Goal: Communication & Community: Ask a question

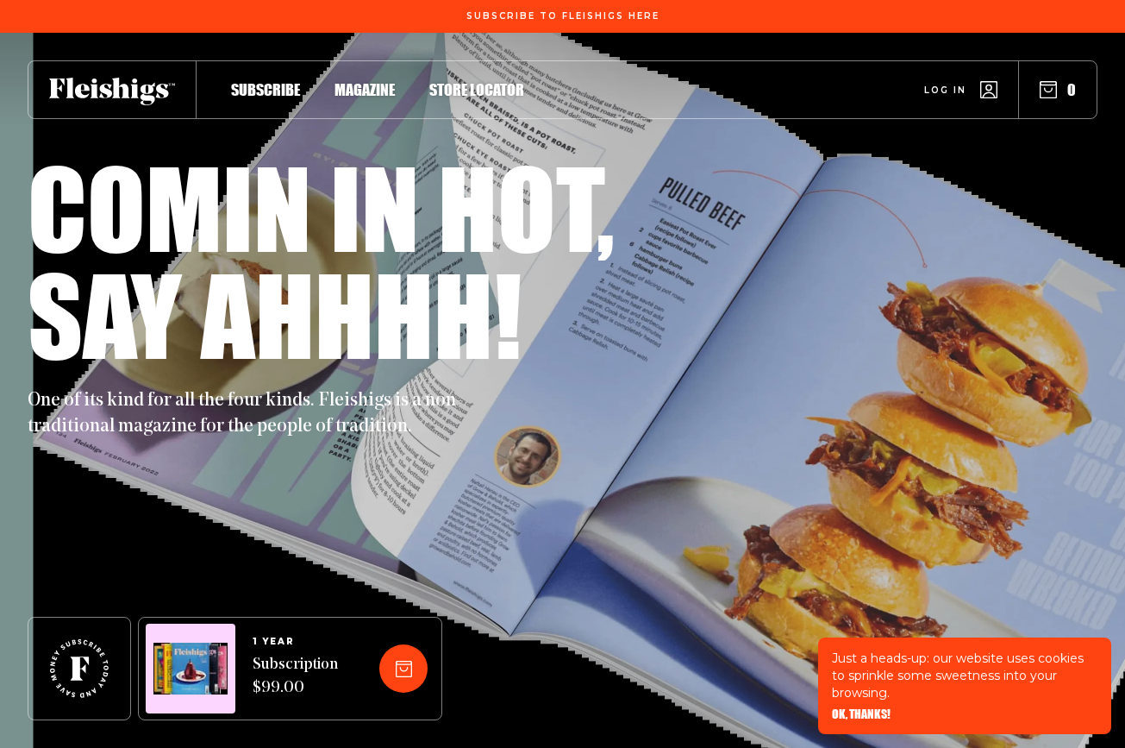
click at [880, 708] on span "OK, THANKS!" at bounding box center [861, 702] width 59 height 12
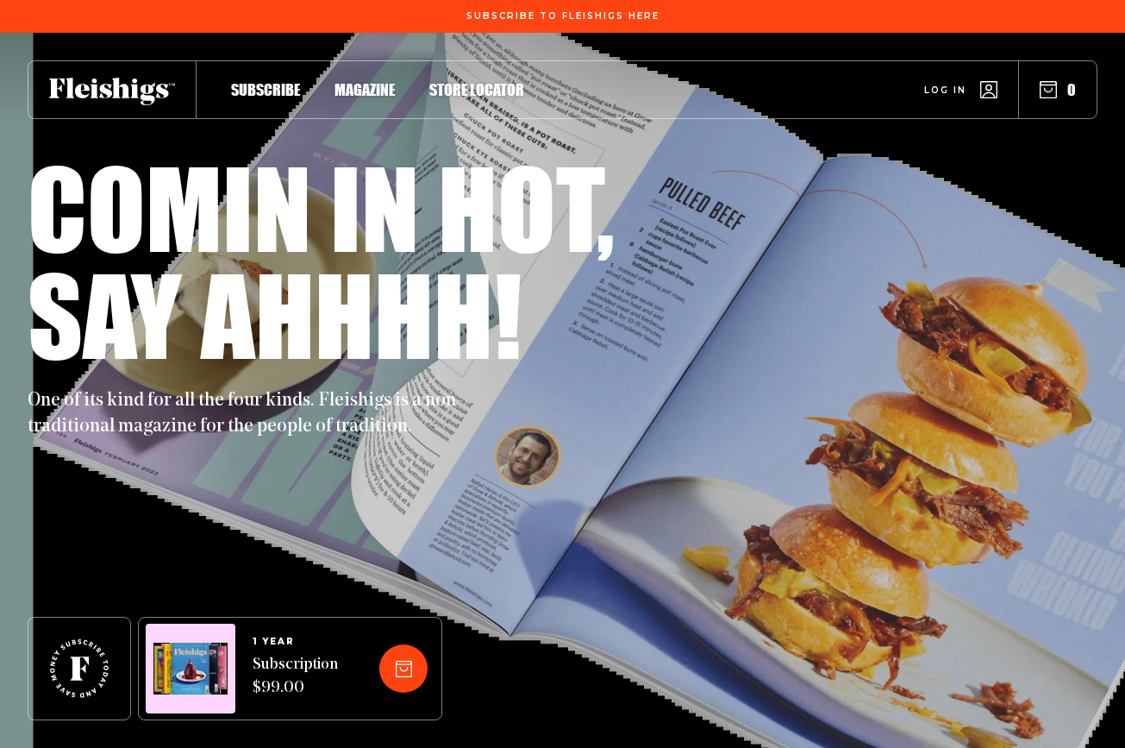
click at [956, 84] on span "Log in" at bounding box center [945, 77] width 42 height 13
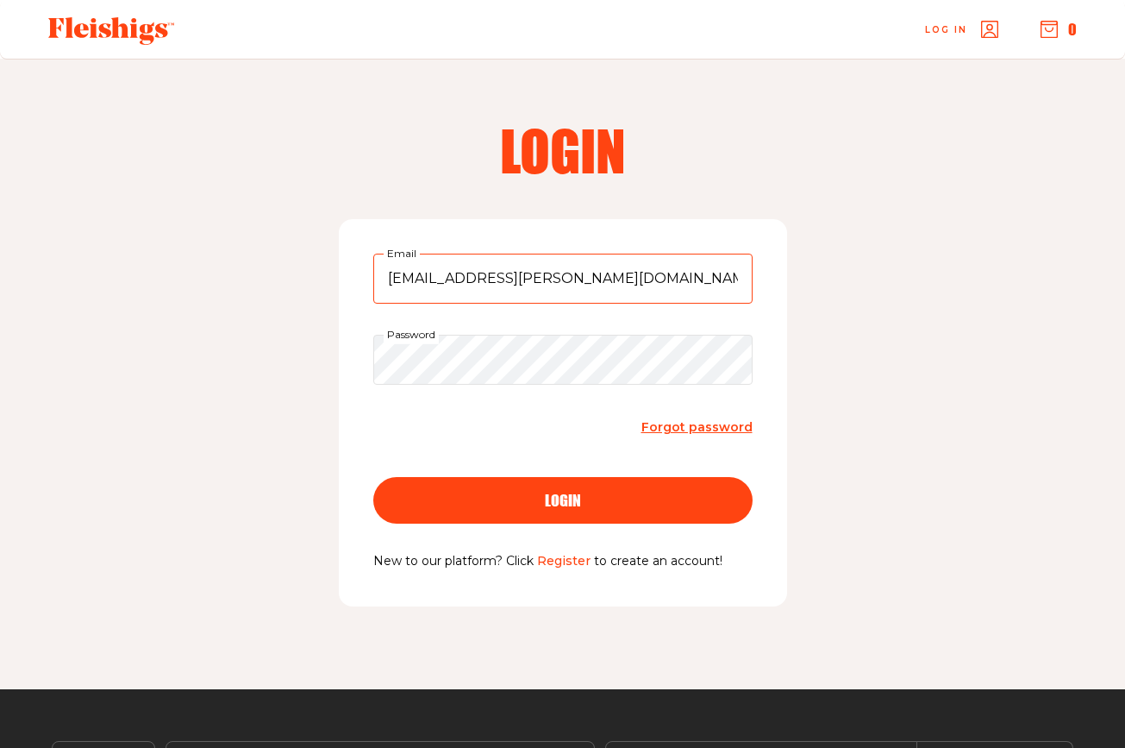
type input "[EMAIL_ADDRESS][PERSON_NAME][DOMAIN_NAME]"
click at [562, 498] on button "login" at bounding box center [562, 500] width 379 height 47
click at [396, 264] on input "Email" at bounding box center [562, 278] width 379 height 50
type input "[EMAIL_ADDRESS][PERSON_NAME][DOMAIN_NAME]"
click at [518, 508] on button "login" at bounding box center [562, 500] width 379 height 47
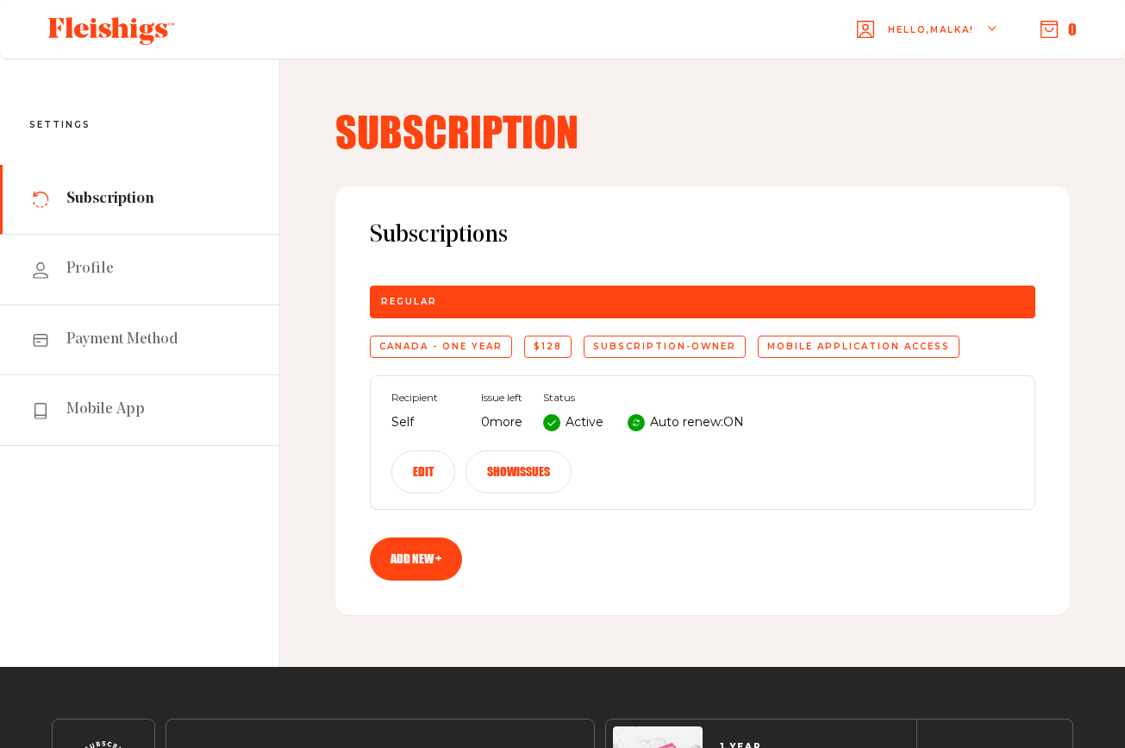
click at [467, 351] on div "Canada - One year" at bounding box center [441, 346] width 142 height 22
click at [420, 471] on button "Edit" at bounding box center [423, 471] width 64 height 43
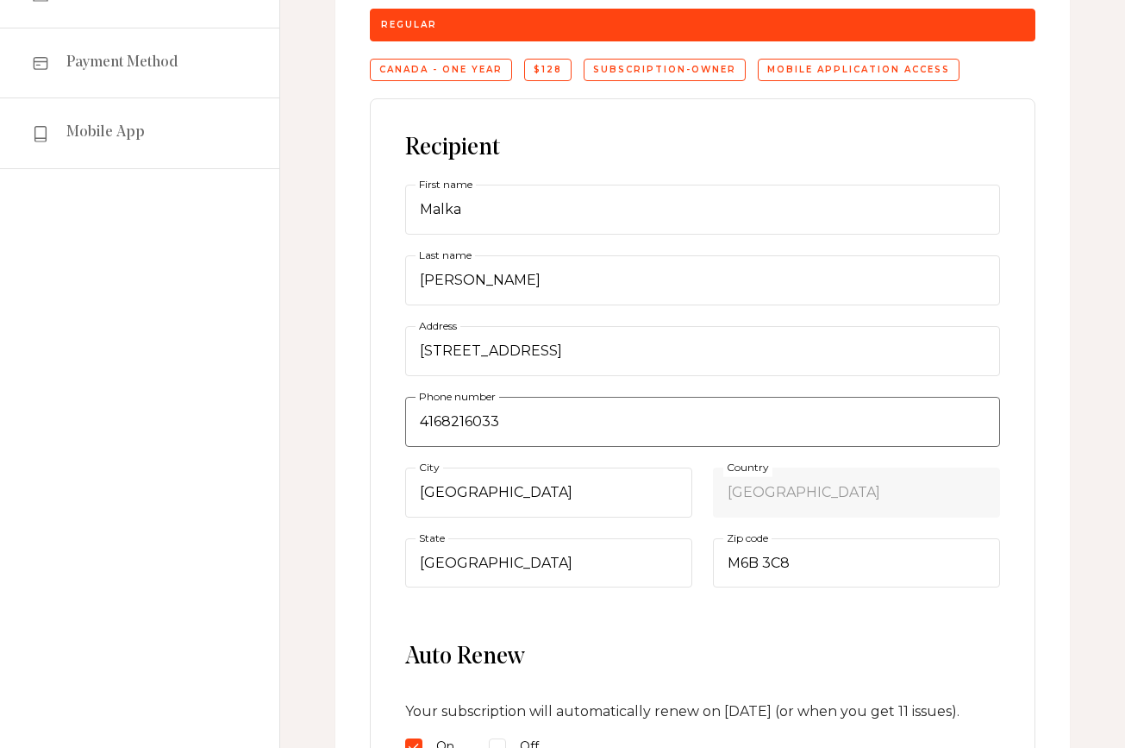
scroll to position [286, 0]
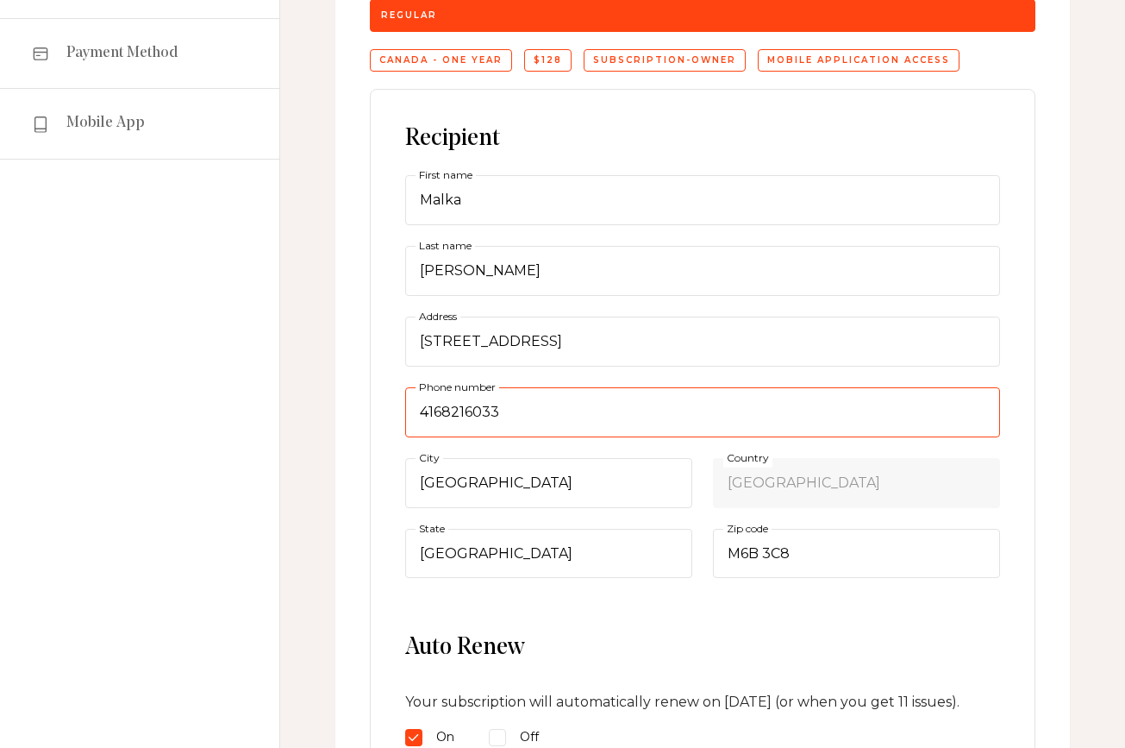
drag, startPoint x: 505, startPoint y: 410, endPoint x: 408, endPoint y: 405, distance: 97.5
click at [409, 405] on input "4168216033" at bounding box center [702, 412] width 595 height 50
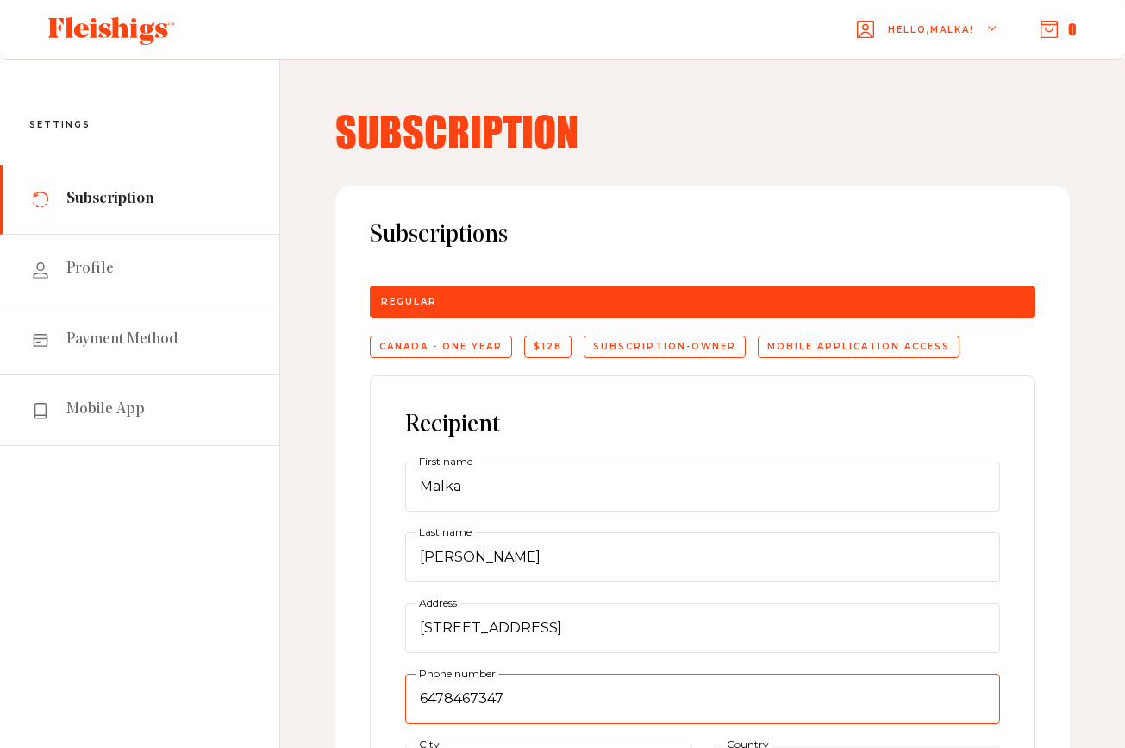
scroll to position [0, 0]
type input "6478467347"
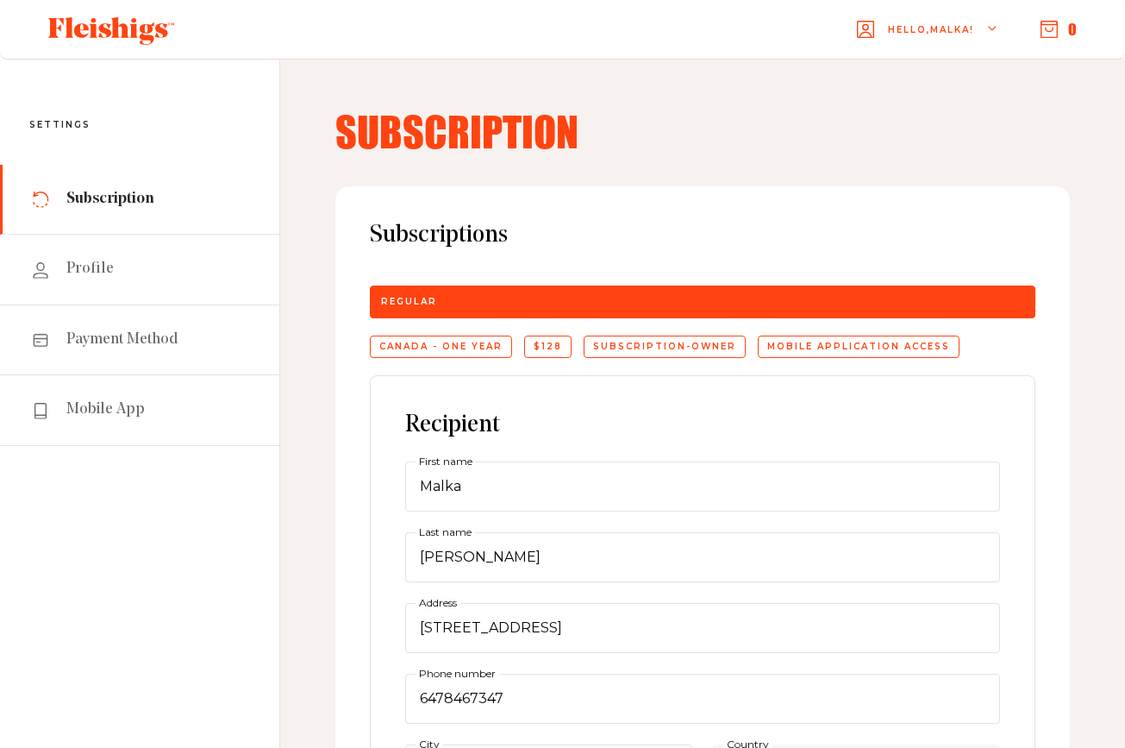
click at [409, 351] on div "Canada - One year" at bounding box center [441, 346] width 142 height 22
click at [631, 353] on div "subscription-owner" at bounding box center [665, 346] width 162 height 22
click at [83, 266] on span "Profile" at bounding box center [89, 269] width 47 height 21
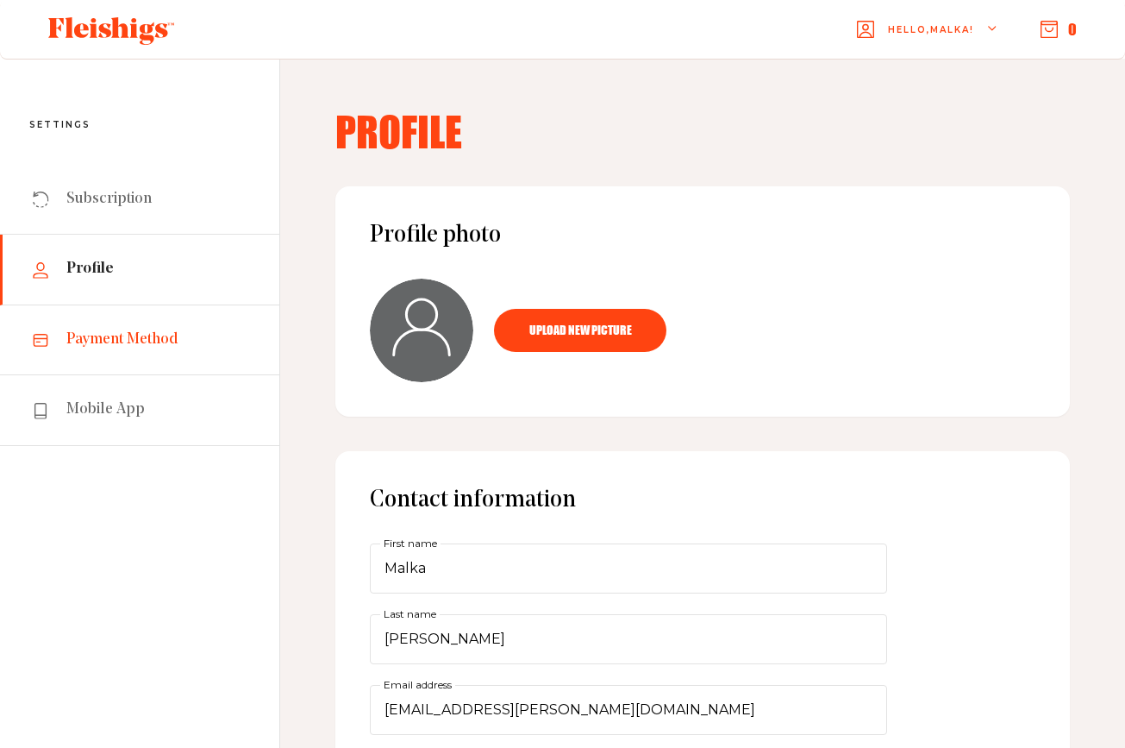
click at [128, 335] on span "Payment Method" at bounding box center [122, 339] width 112 height 21
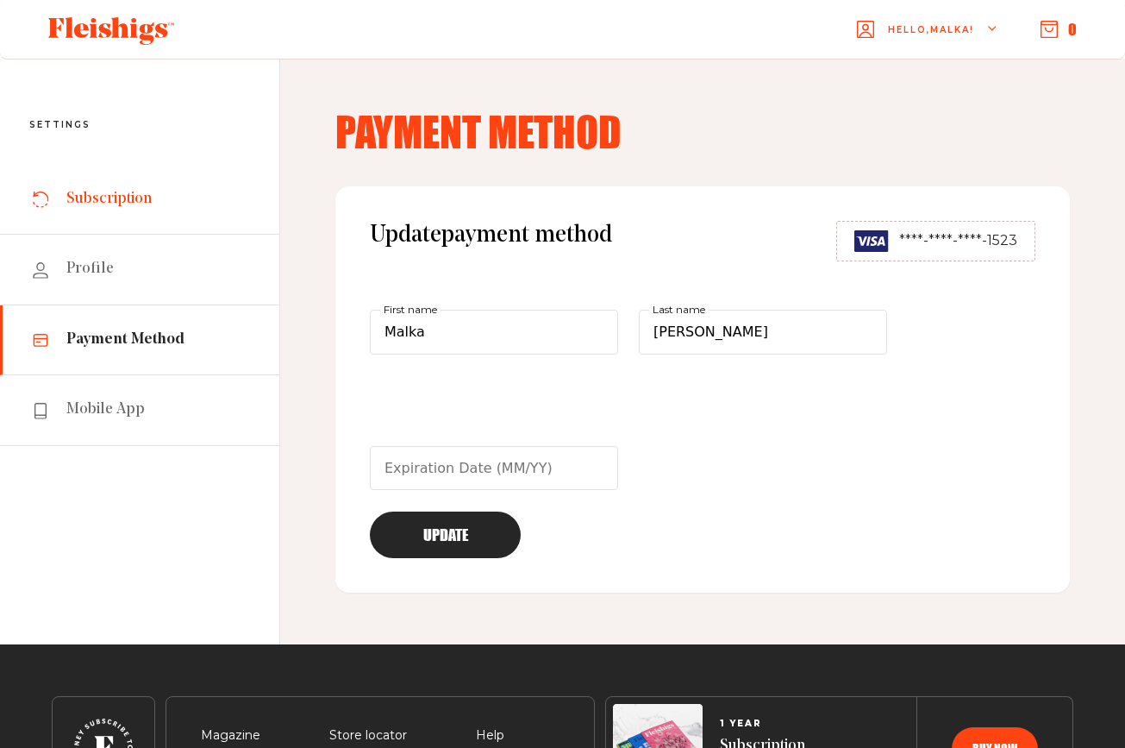
click at [125, 193] on span "Subscription" at bounding box center [108, 199] width 85 height 21
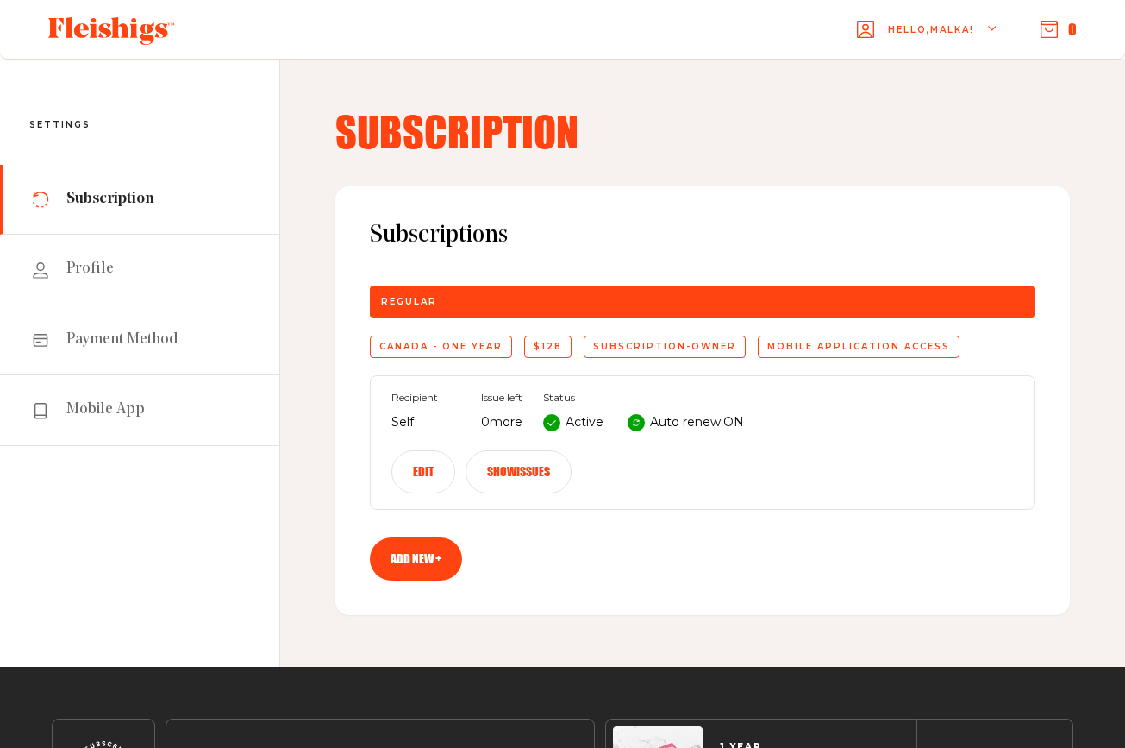
click at [419, 479] on button "Edit" at bounding box center [423, 471] width 64 height 43
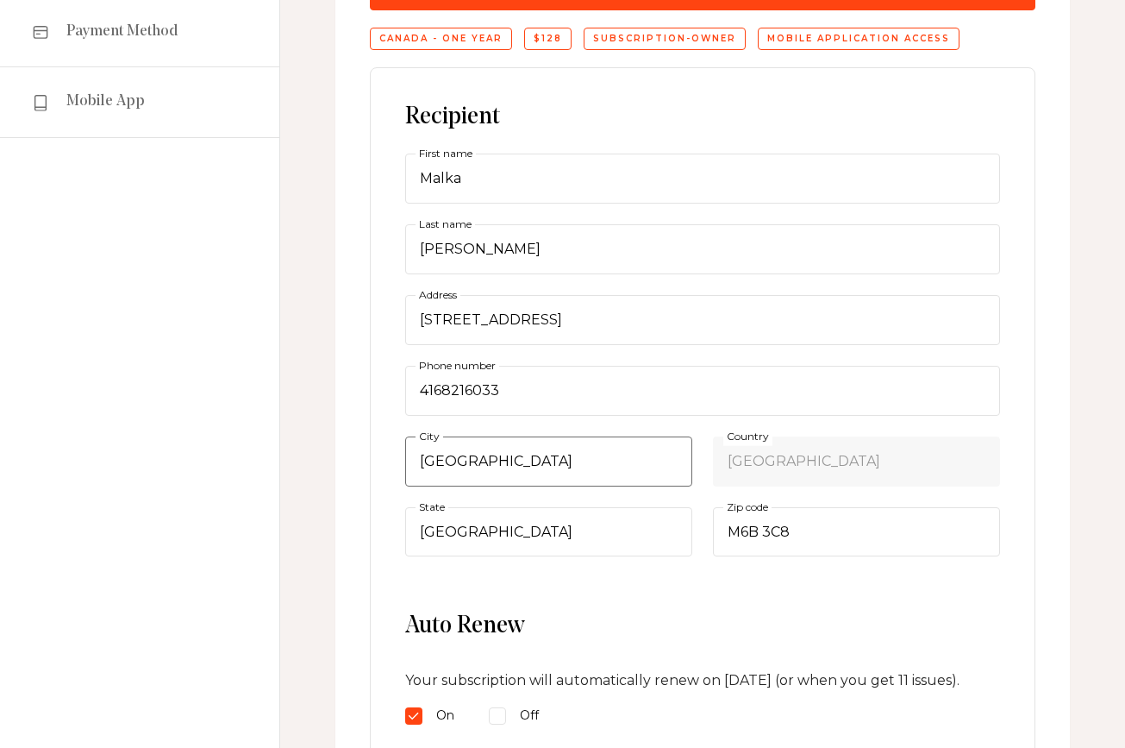
scroll to position [309, 0]
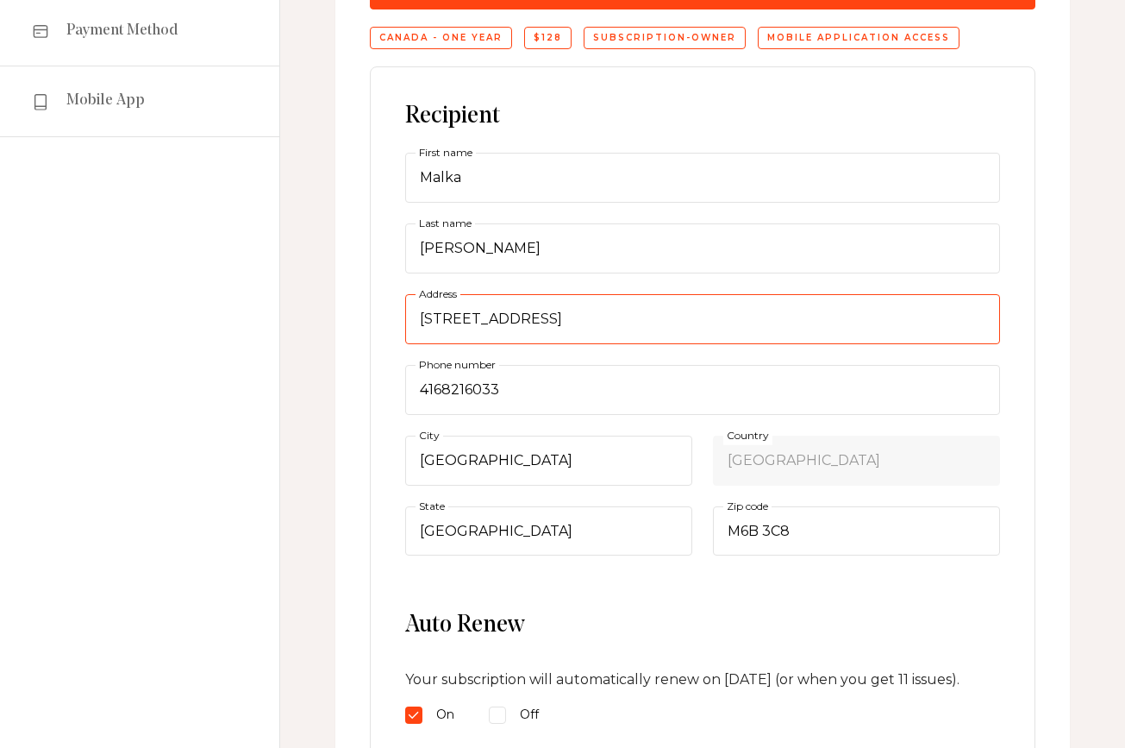
drag, startPoint x: 597, startPoint y: 322, endPoint x: 390, endPoint y: 294, distance: 208.9
type input "3755 Henry Hudson Parkway #6A"
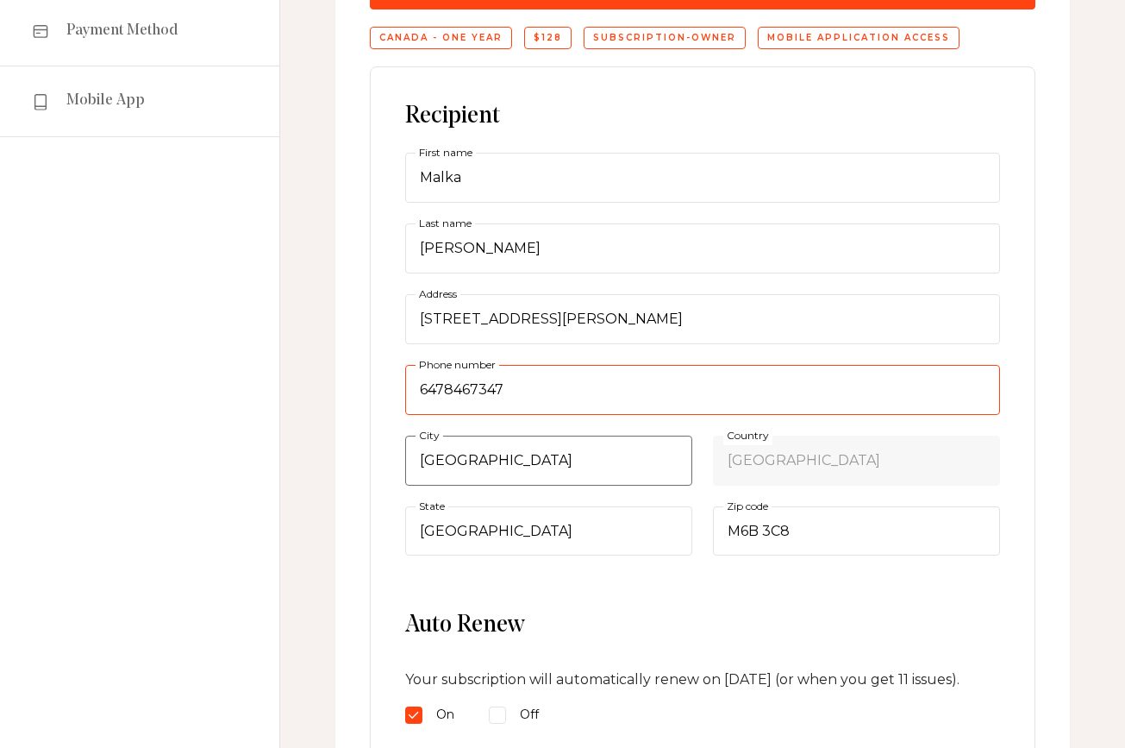
type input "6478467347"
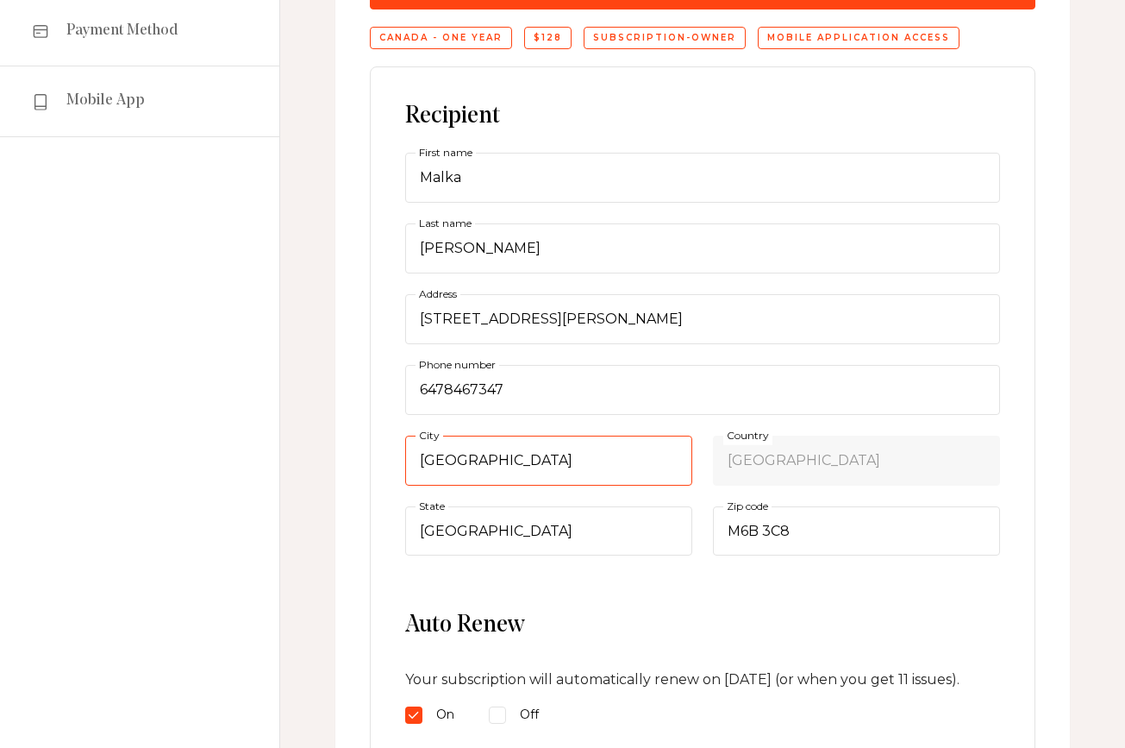
drag, startPoint x: 480, startPoint y: 465, endPoint x: 397, endPoint y: 450, distance: 84.9
drag, startPoint x: 560, startPoint y: 467, endPoint x: 350, endPoint y: 447, distance: 210.5
click at [358, 450] on div "Subscriptions Regular Canada - One year $128 subscription-owner Mobile applicat…" at bounding box center [702, 463] width 735 height 1171
type input "Bronx"
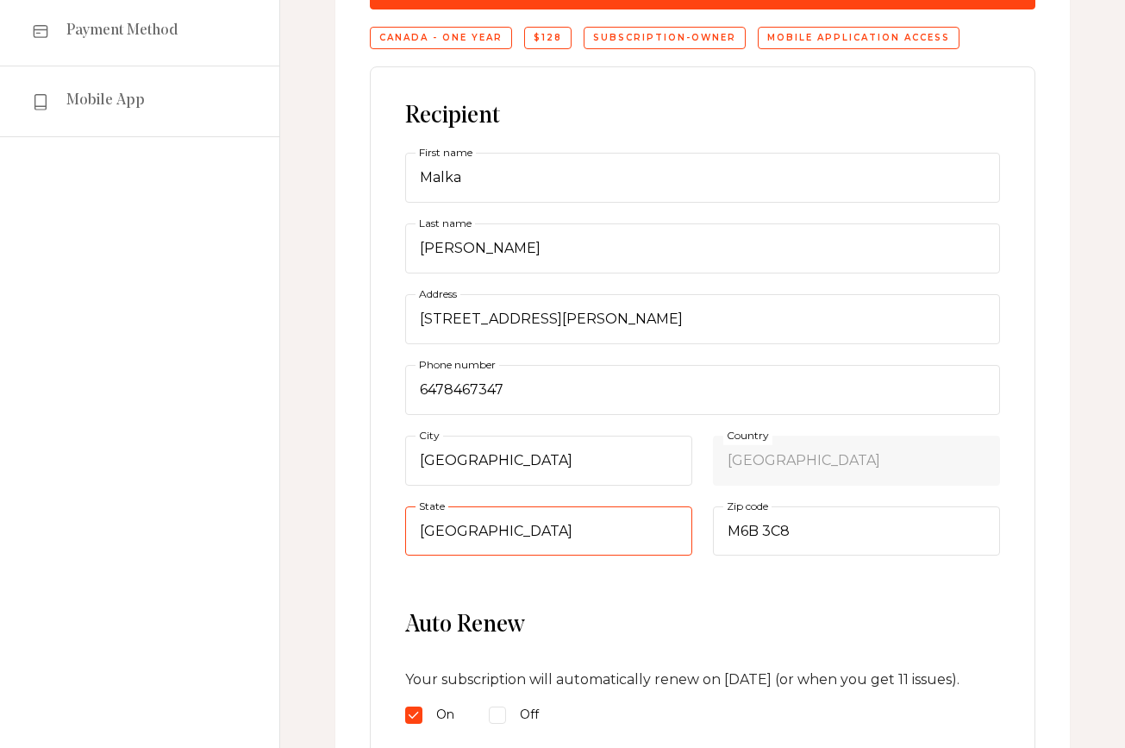
select select "Prince Edward Island"
select select
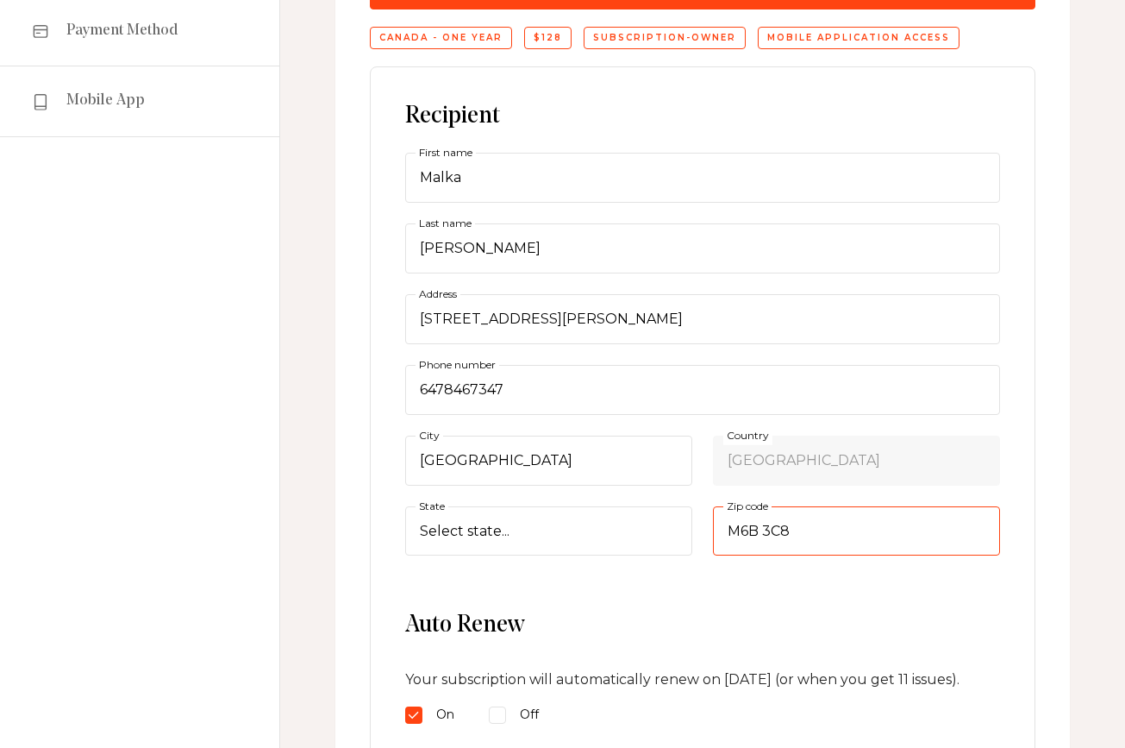
drag, startPoint x: 806, startPoint y: 524, endPoint x: 693, endPoint y: 507, distance: 114.3
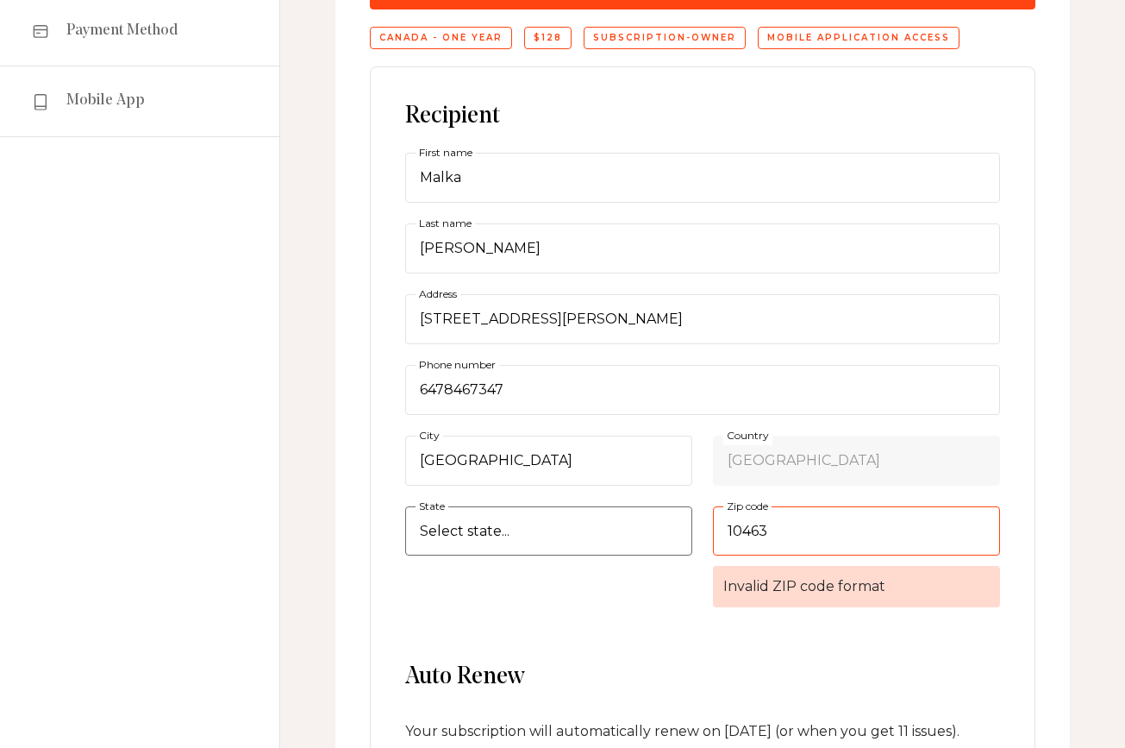
type input "10463"
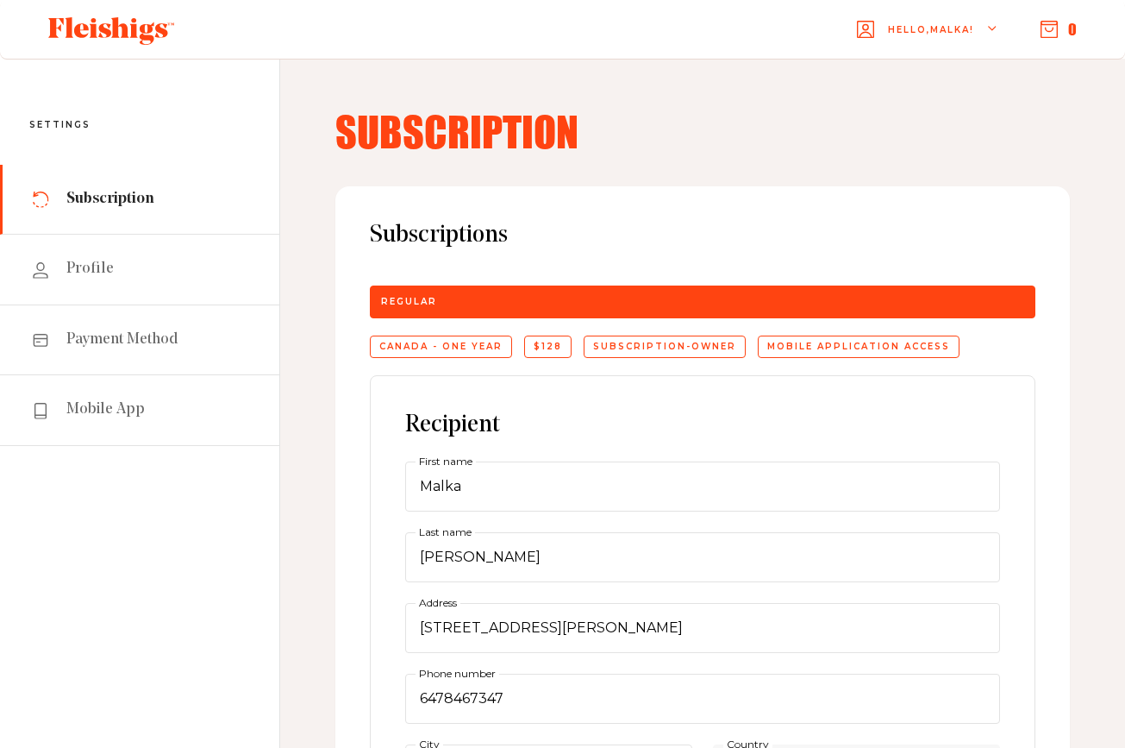
scroll to position [0, 0]
click at [1055, 29] on icon "button" at bounding box center [1049, 29] width 17 height 17
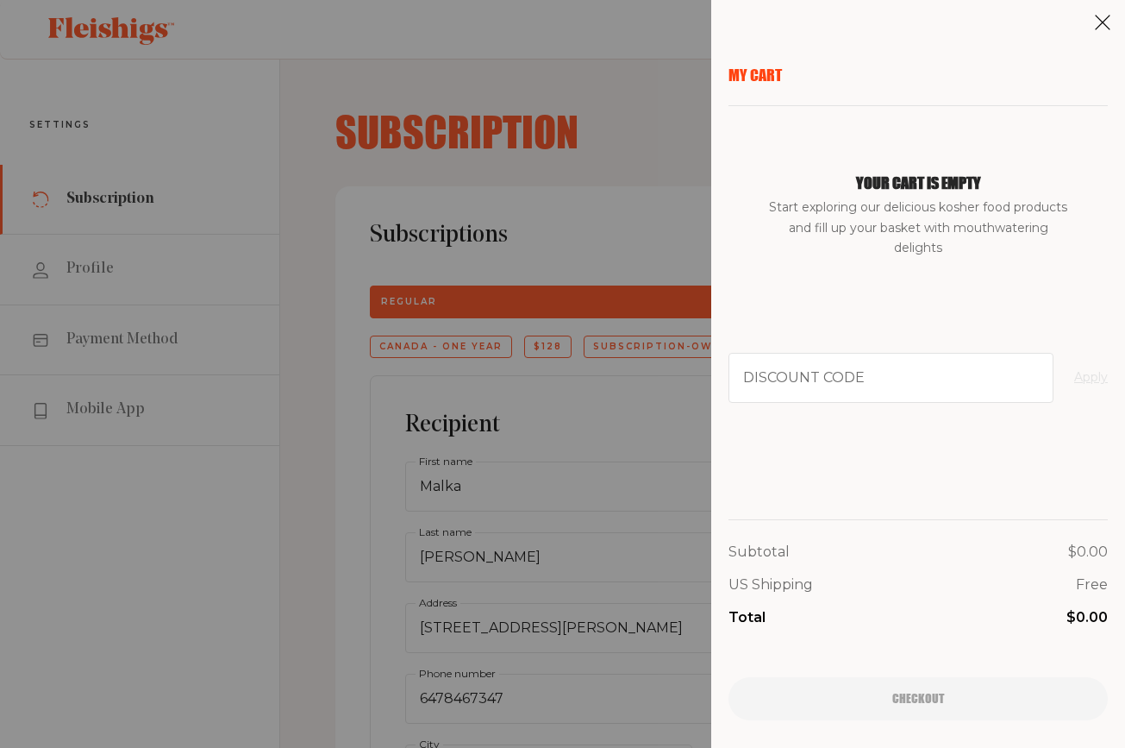
click at [666, 118] on div "My Cart Your cart is empty Start exploring our delicious kosher food products a…" at bounding box center [562, 374] width 1125 height 748
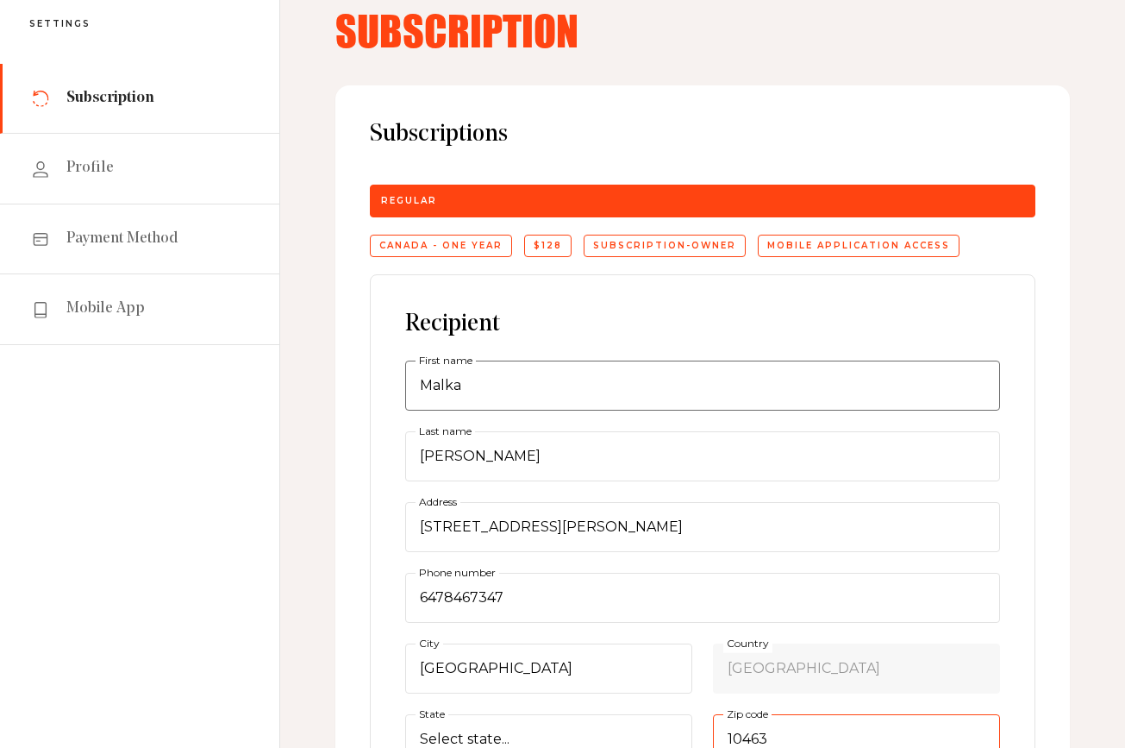
scroll to position [101, 0]
click at [479, 245] on div "Canada - One year" at bounding box center [441, 246] width 142 height 22
click at [463, 209] on div "Regular" at bounding box center [703, 201] width 666 height 33
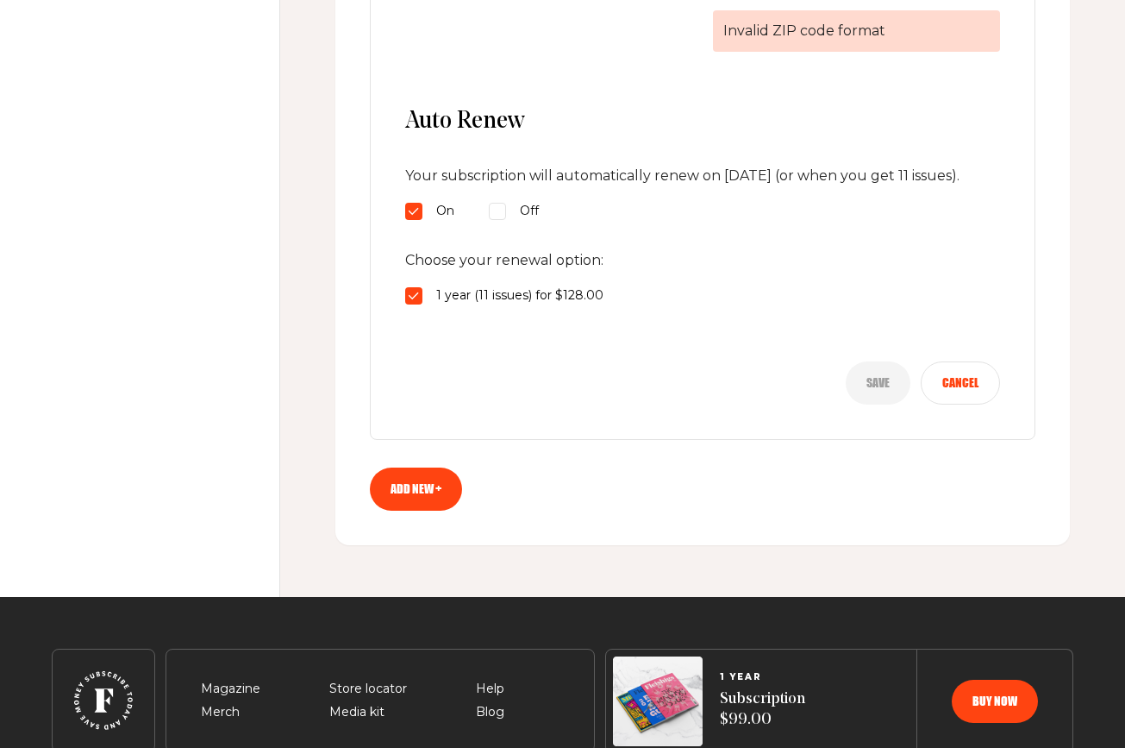
scroll to position [868, 0]
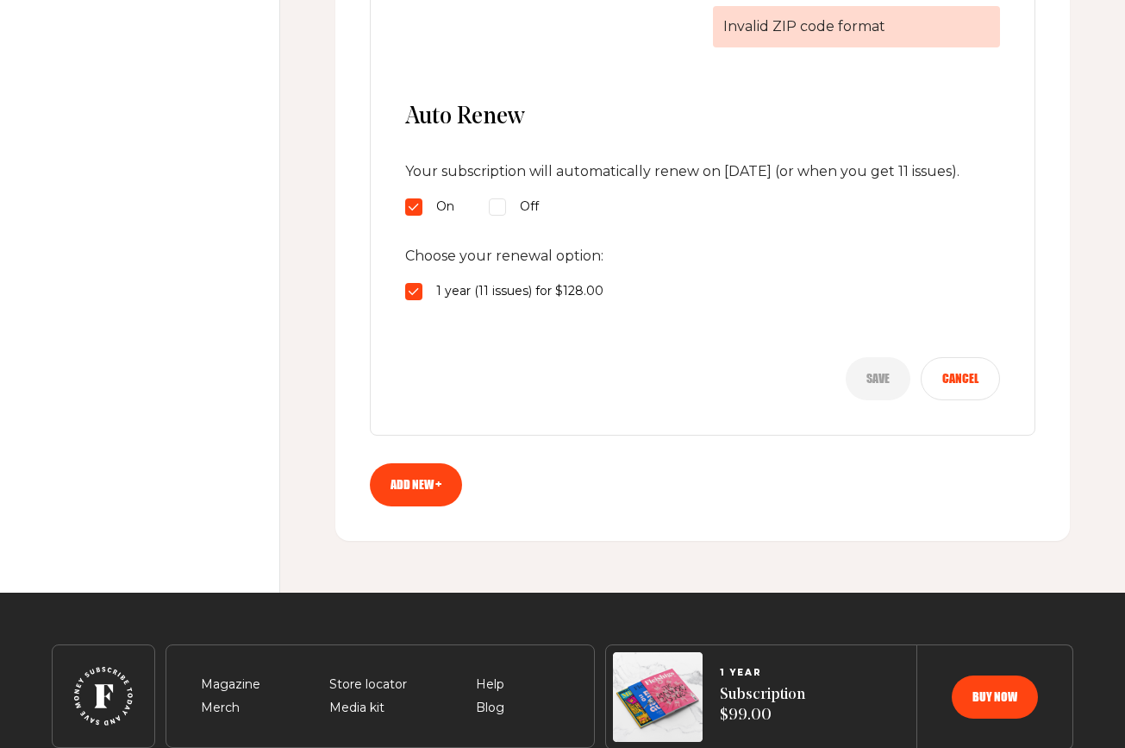
click at [944, 396] on button "Cancel" at bounding box center [960, 378] width 79 height 43
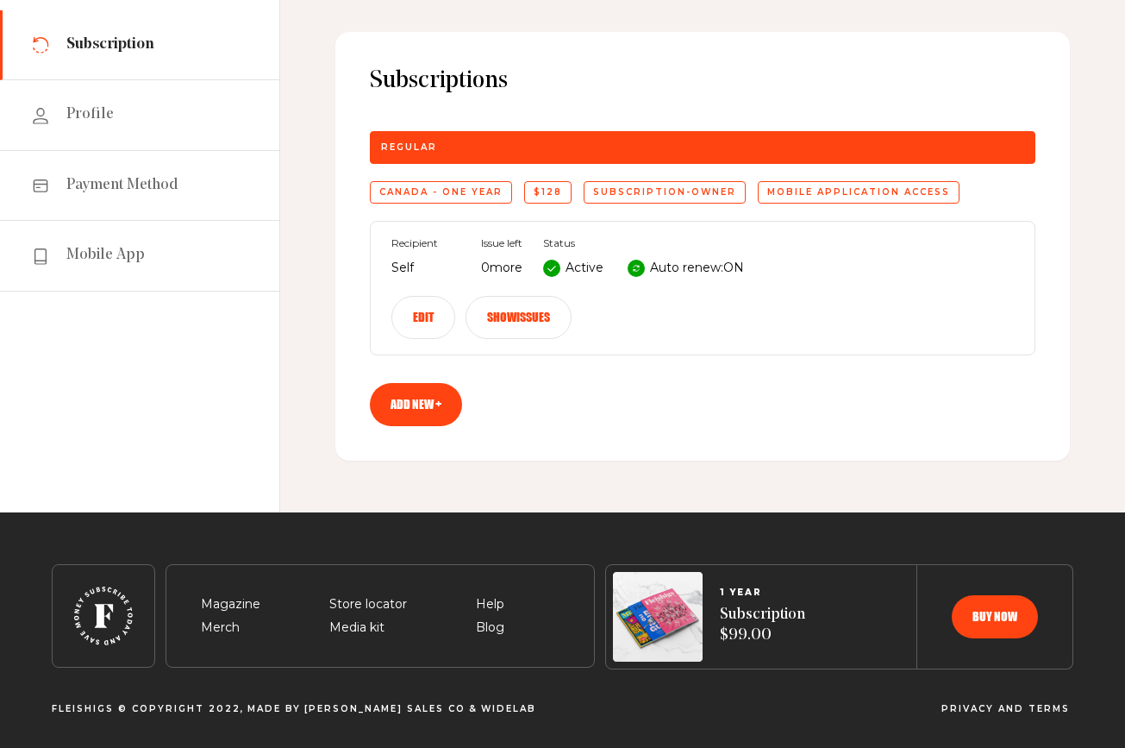
click at [432, 316] on button "Edit" at bounding box center [423, 317] width 64 height 43
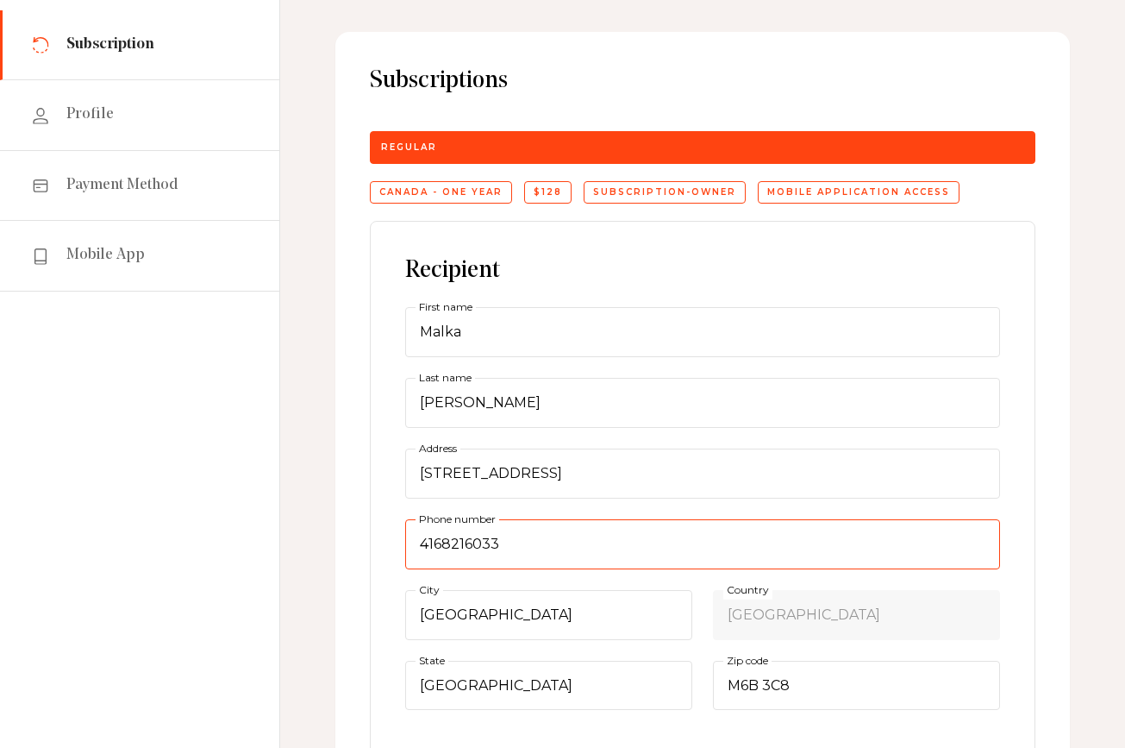
drag, startPoint x: 516, startPoint y: 545, endPoint x: 335, endPoint y: 513, distance: 183.0
click at [339, 516] on div "Subscriptions Regular Canada - One year $128 subscription-owner Mobile applicat…" at bounding box center [702, 617] width 735 height 1171
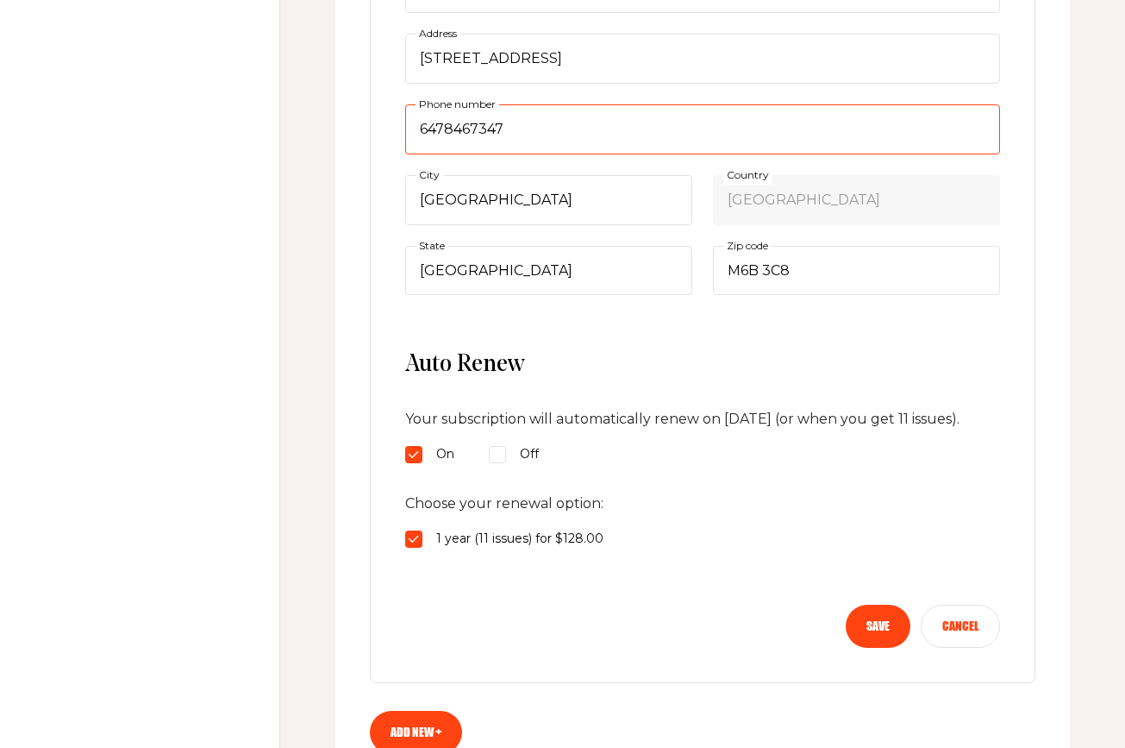
scroll to position [585, 0]
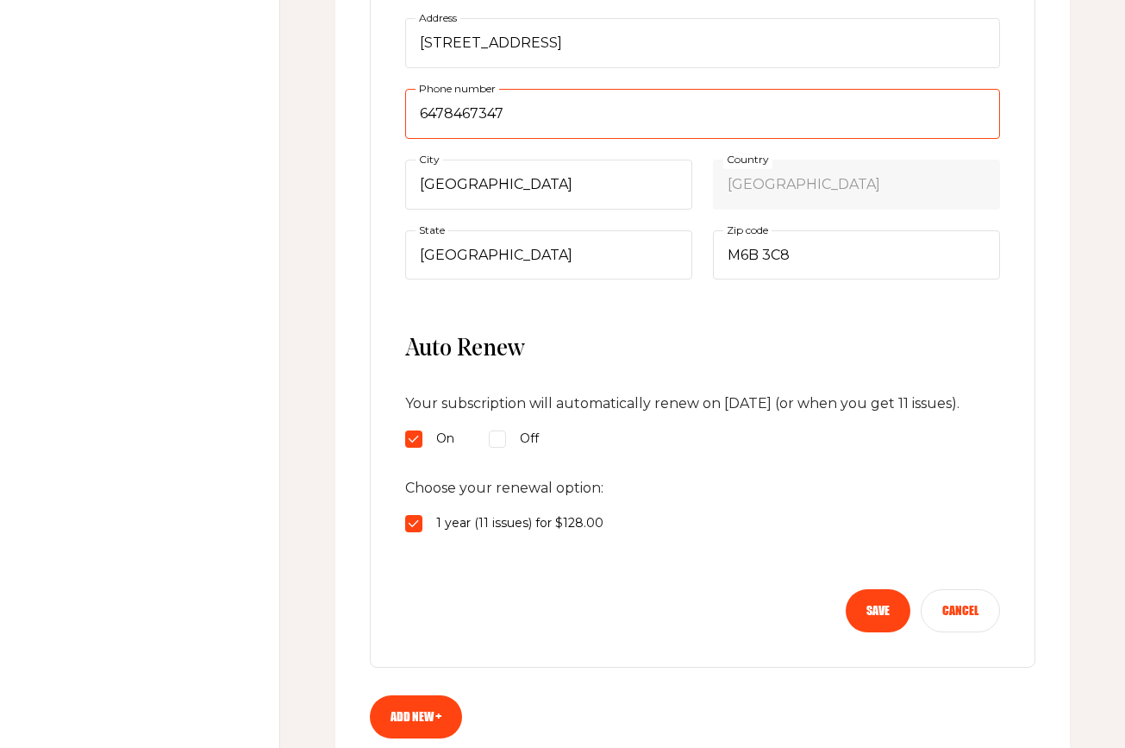
type input "6478467347"
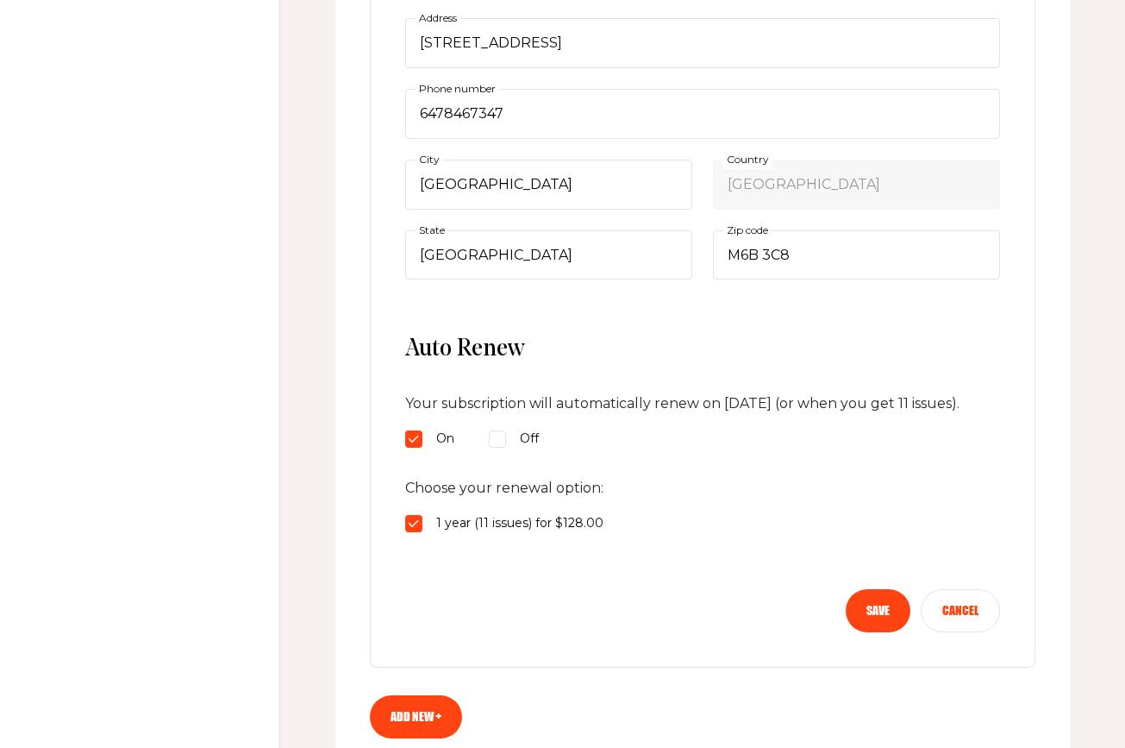
click at [882, 621] on button "Save" at bounding box center [878, 610] width 65 height 43
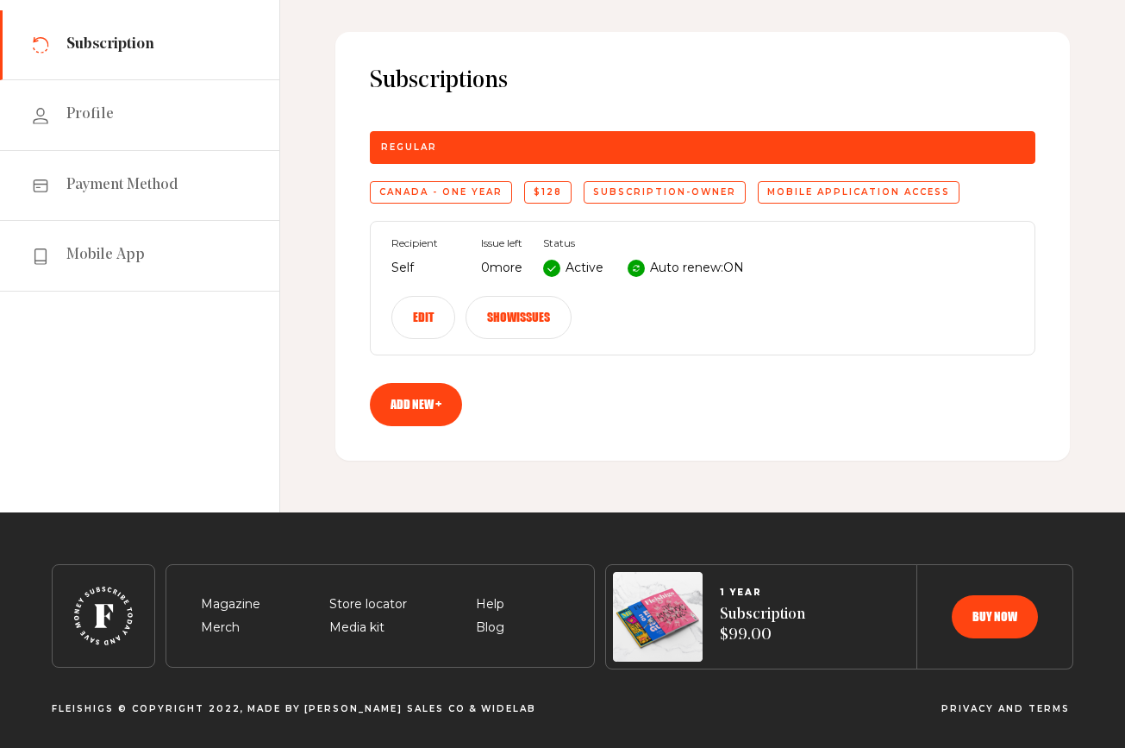
click at [397, 404] on link "Add new +" at bounding box center [416, 404] width 92 height 43
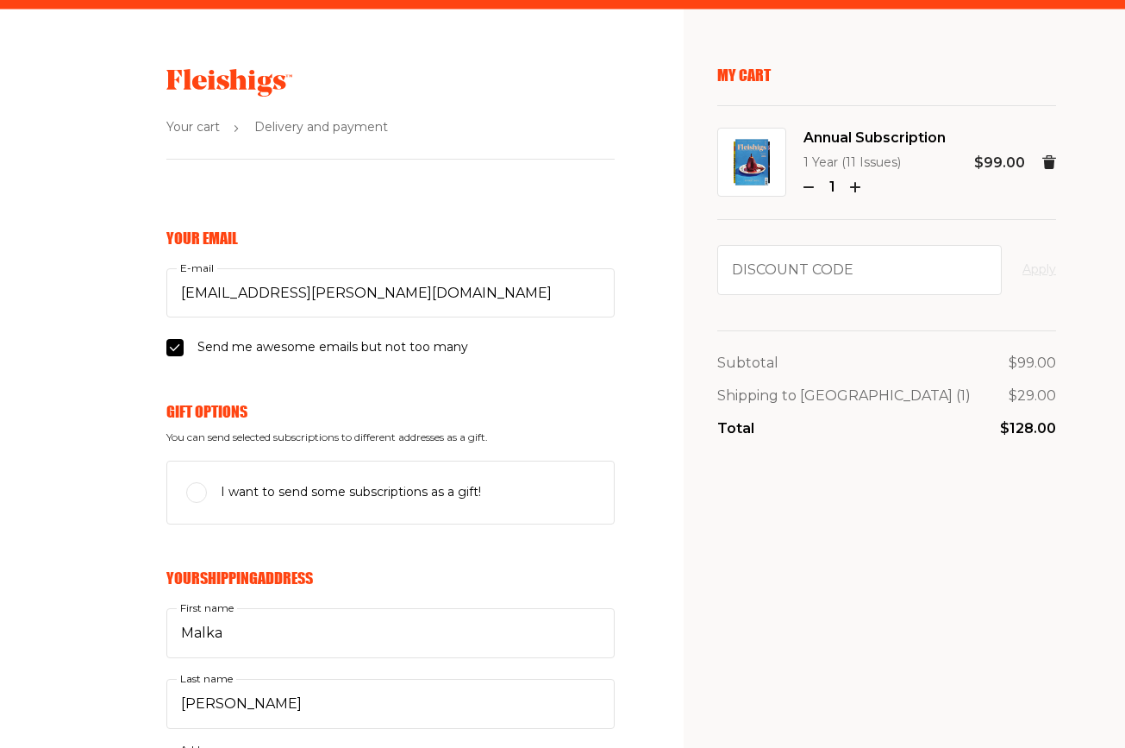
select select "CA"
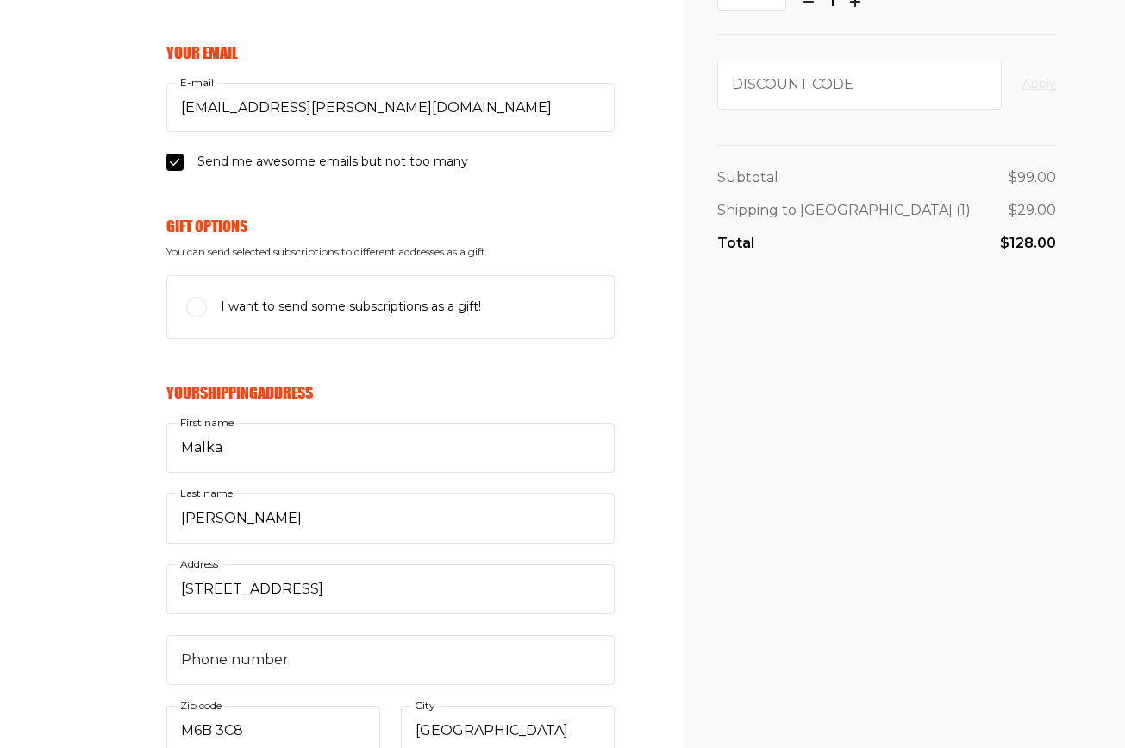
scroll to position [185, 0]
click at [196, 307] on input "I want to send some subscriptions as a gift!" at bounding box center [196, 307] width 21 height 21
checkbox input "true"
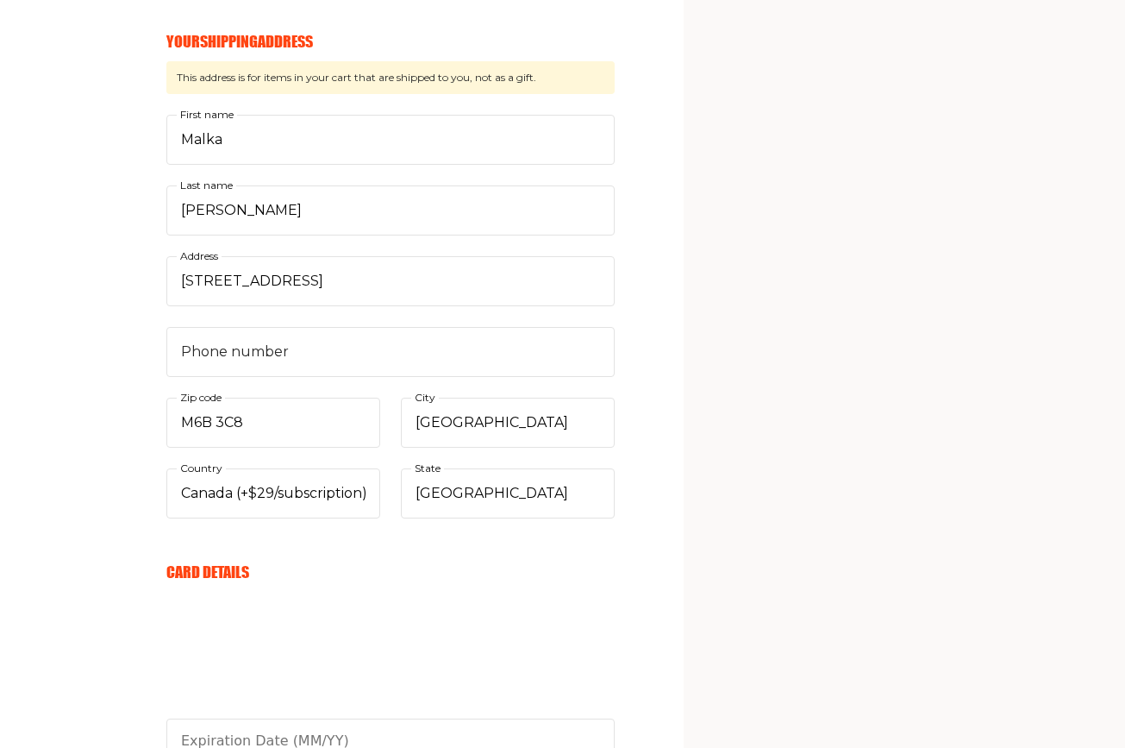
scroll to position [754, 0]
select select "US"
select select
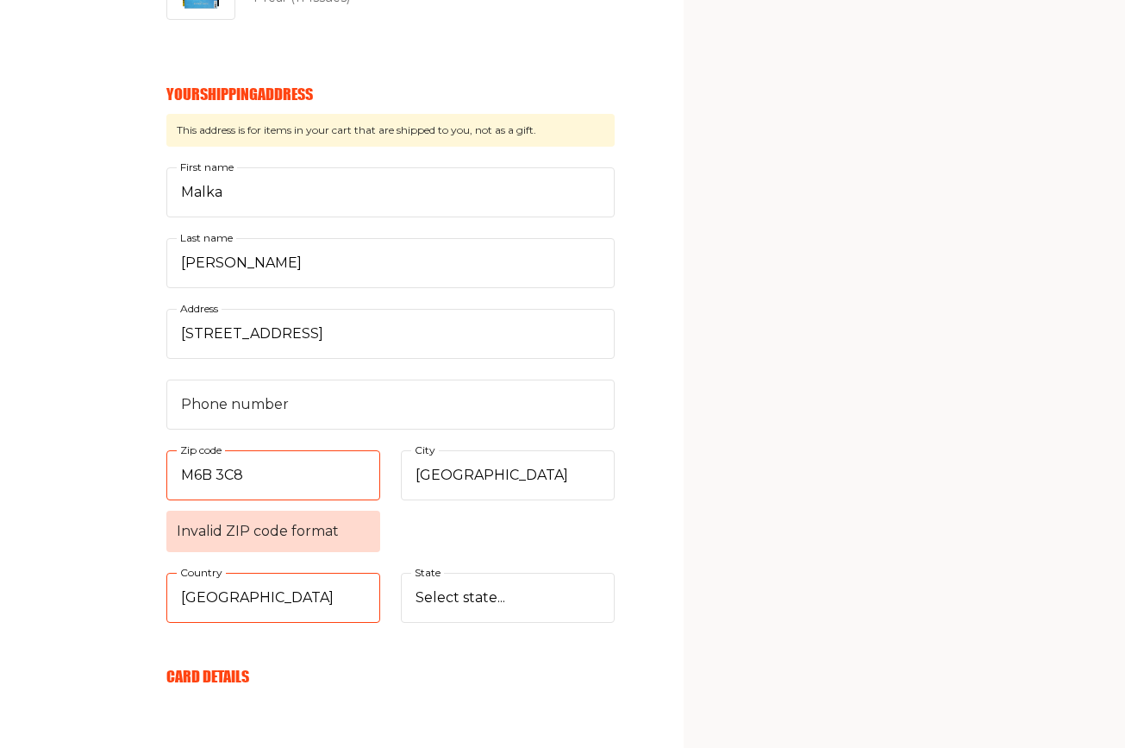
scroll to position [689, 0]
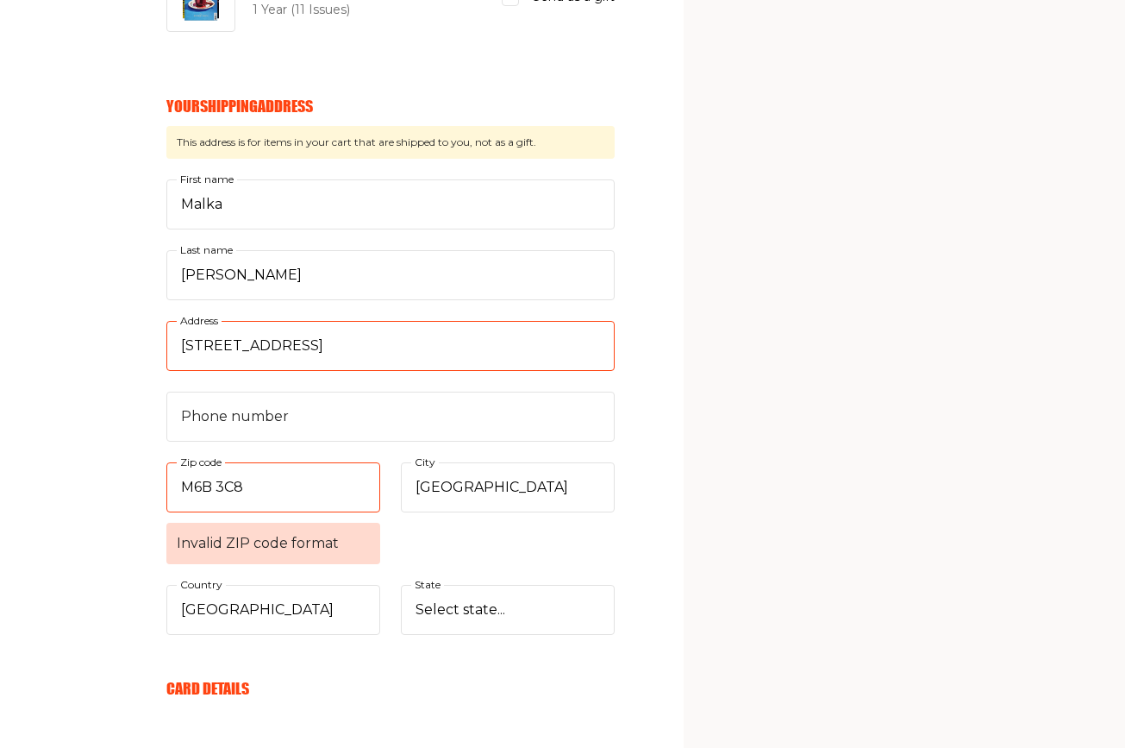
drag, startPoint x: 385, startPoint y: 345, endPoint x: 145, endPoint y: 333, distance: 240.9
type input "3755 Henry Hudson Parkway #6A"
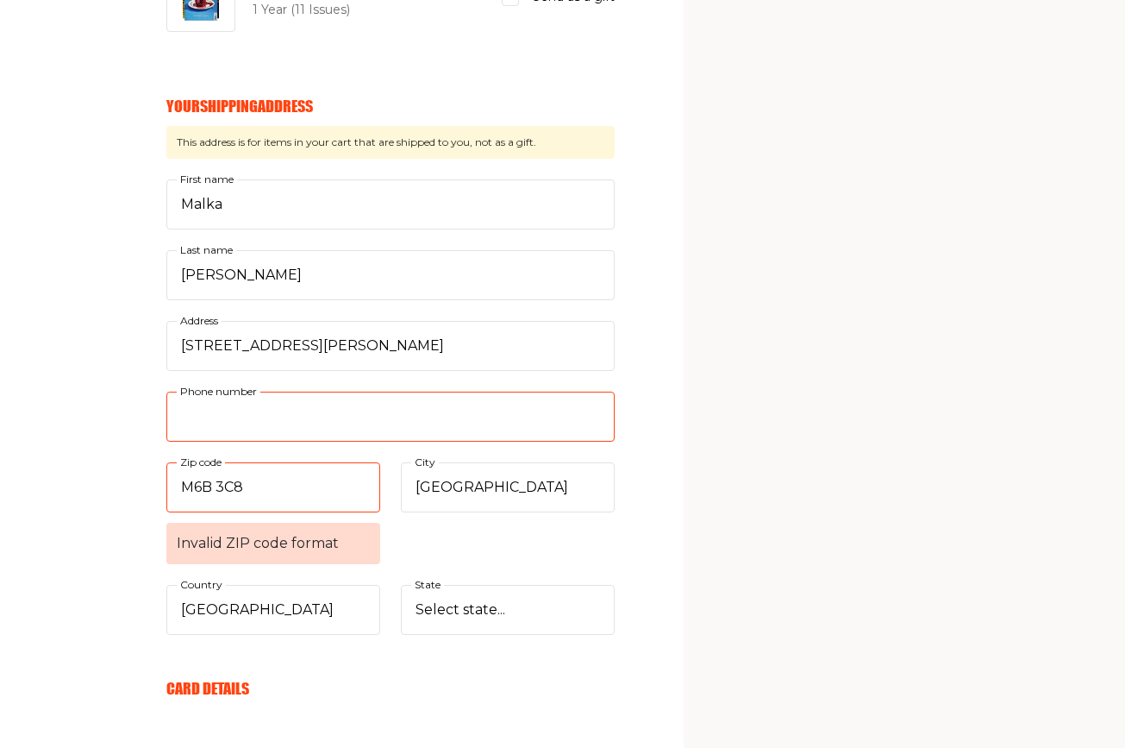
click at [193, 412] on input "Phone number" at bounding box center [390, 416] width 448 height 50
type input "6478467347"
drag, startPoint x: 253, startPoint y: 487, endPoint x: 160, endPoint y: 464, distance: 96.0
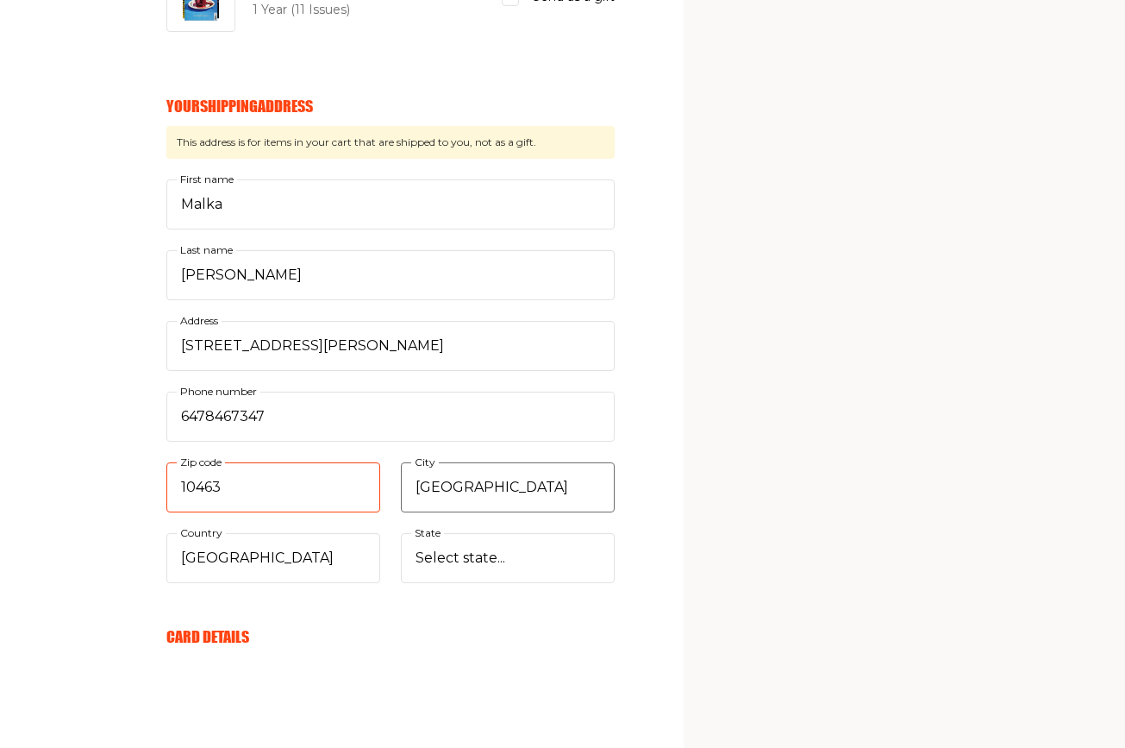
type input "10463"
drag, startPoint x: 472, startPoint y: 482, endPoint x: 387, endPoint y: 466, distance: 85.9
type input "Bronx"
select select "New York"
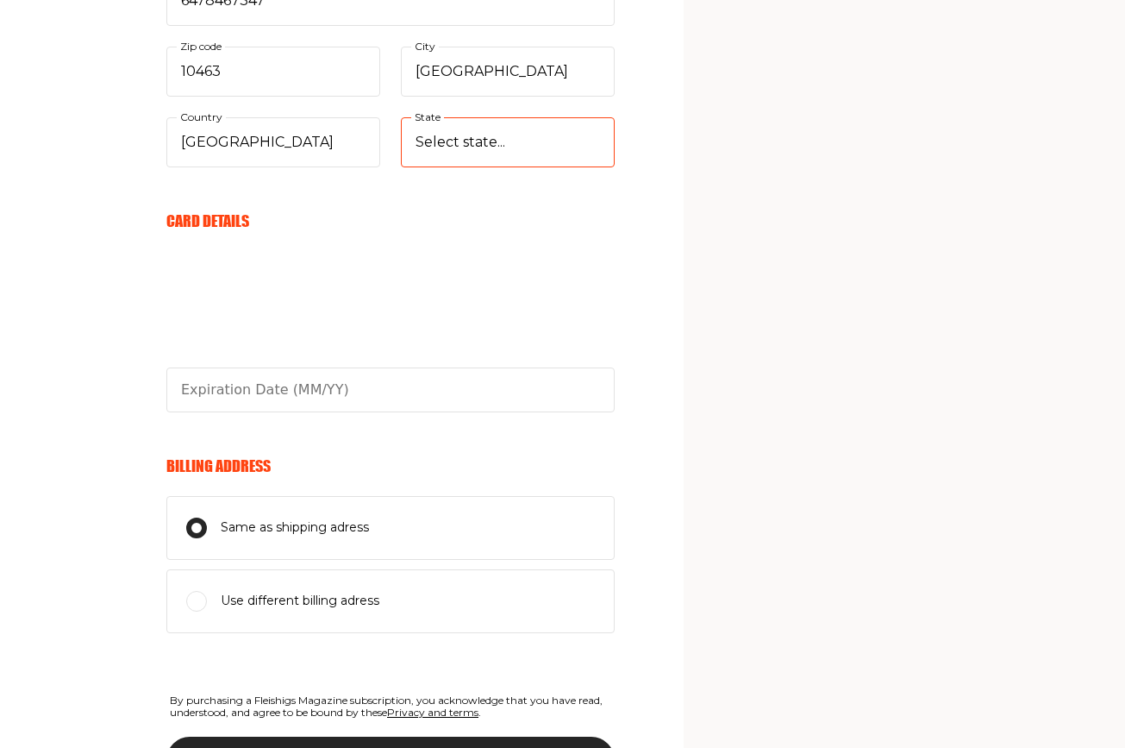
scroll to position [1120, 0]
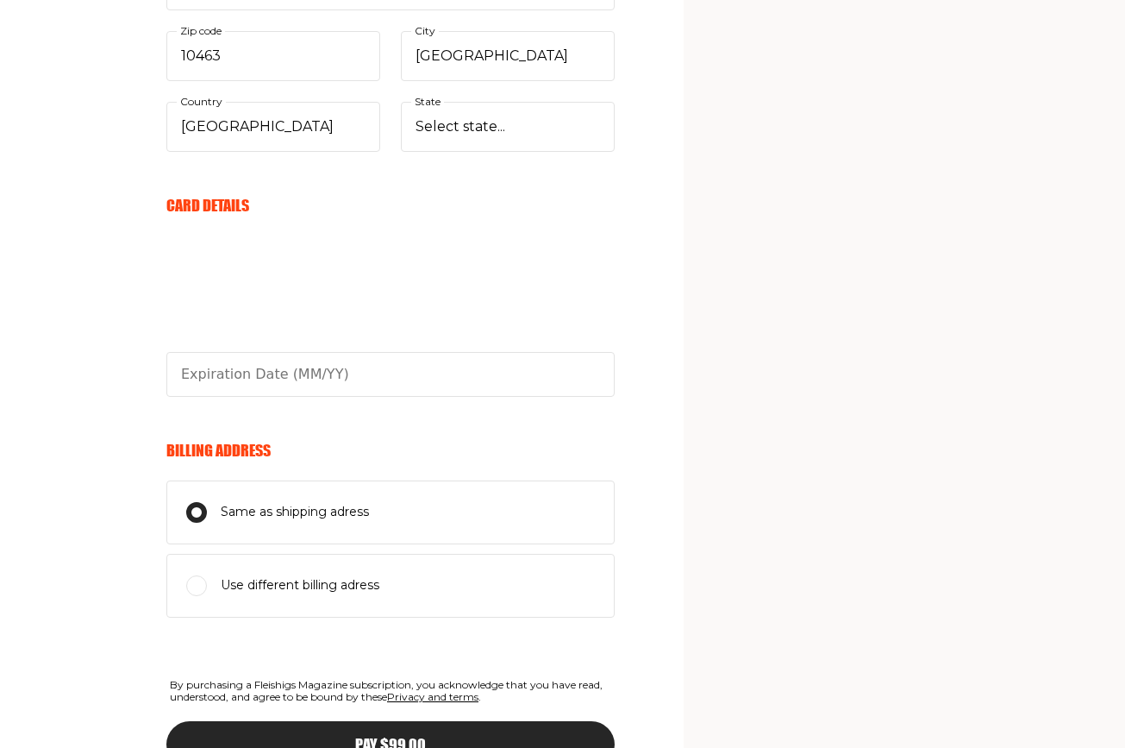
click at [198, 576] on input "Use different billing adress" at bounding box center [196, 585] width 21 height 21
radio input "true"
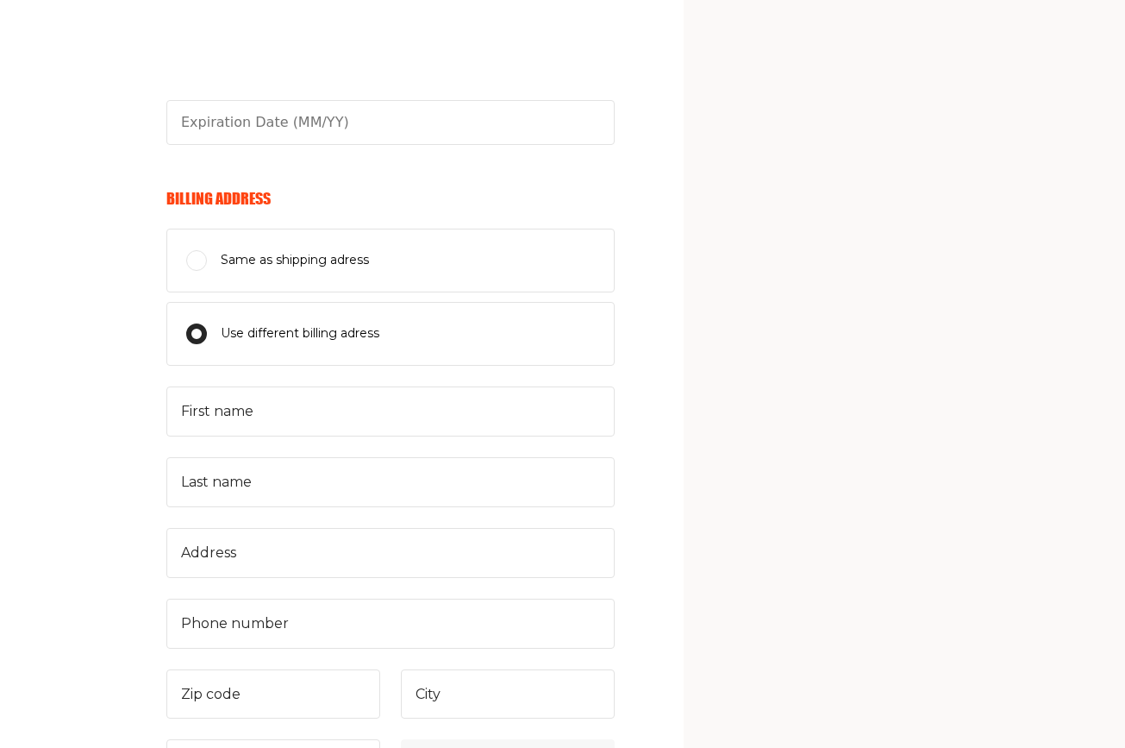
scroll to position [1379, 0]
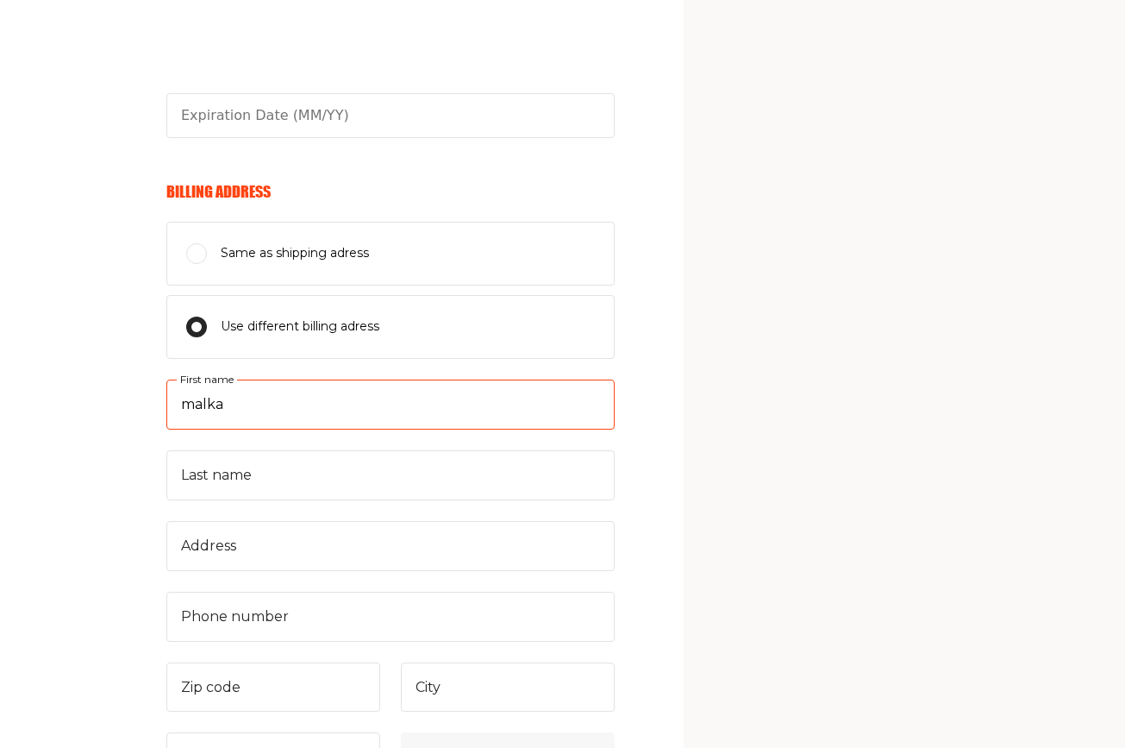
type input "malka"
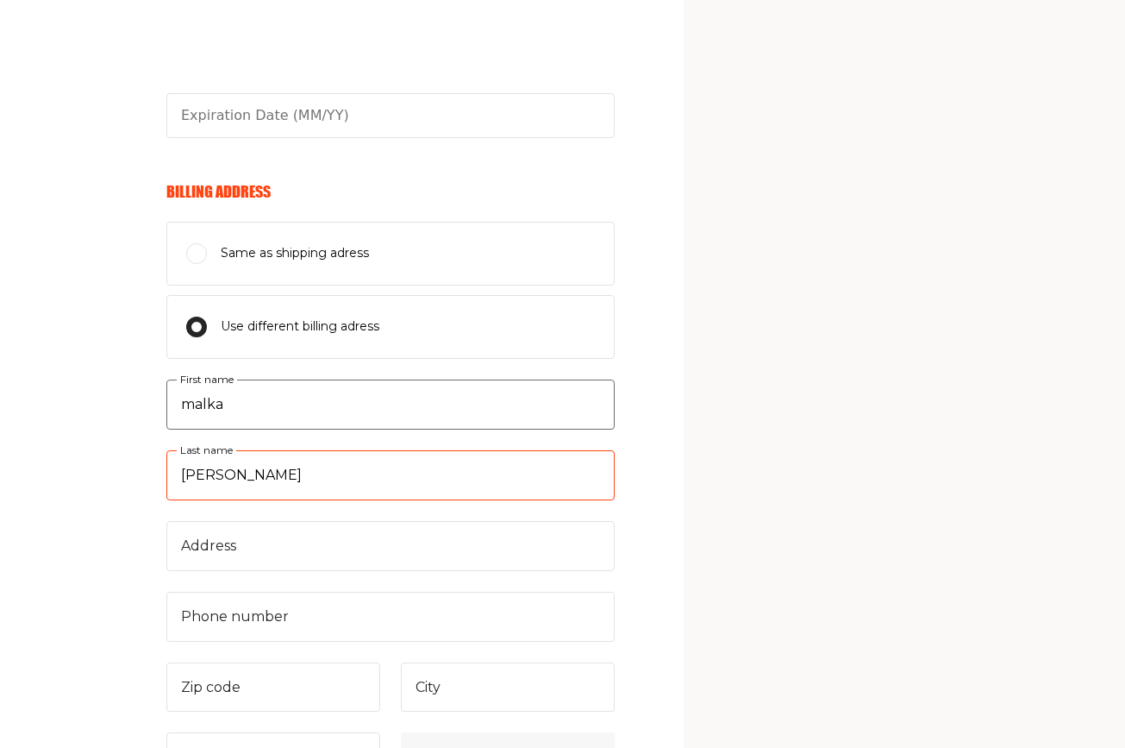
type input "jakubovic"
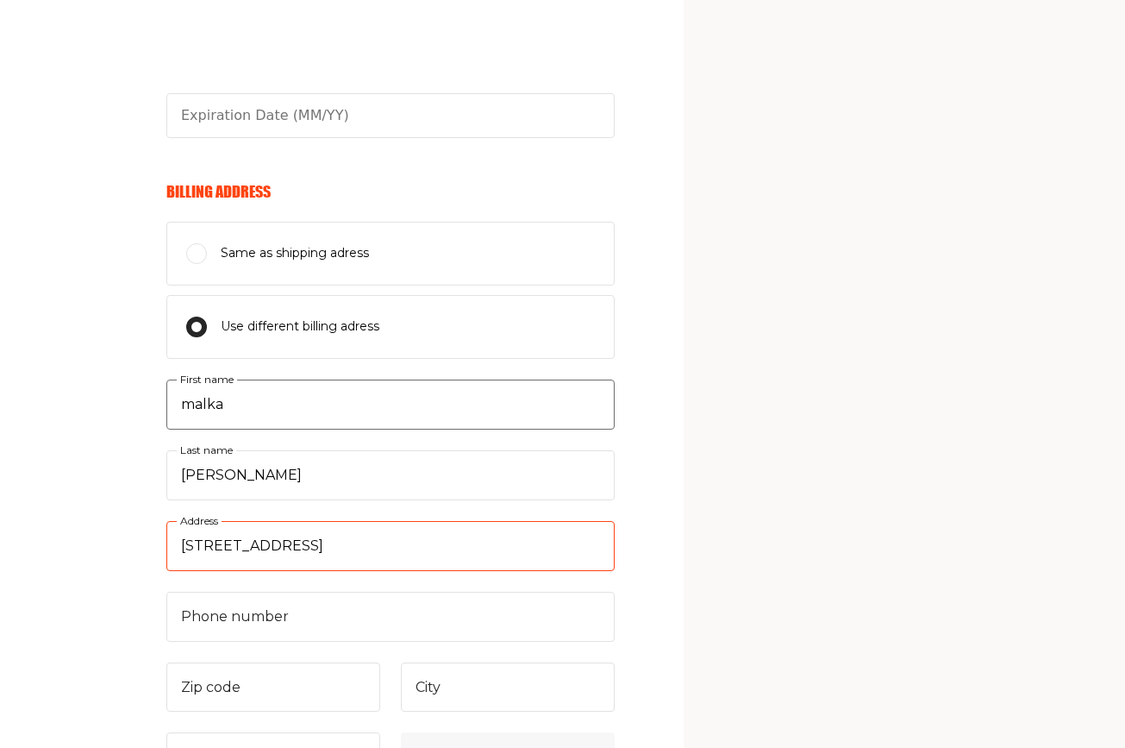
type input "60 Dalemount Avenue"
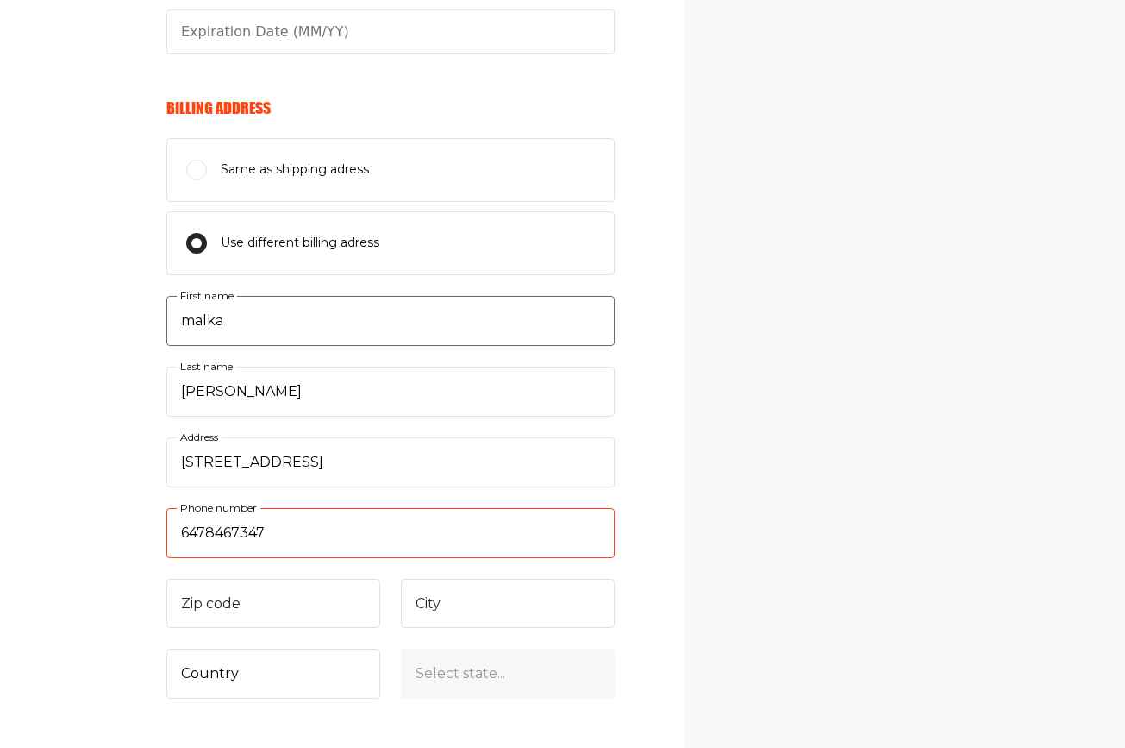
scroll to position [1483, 0]
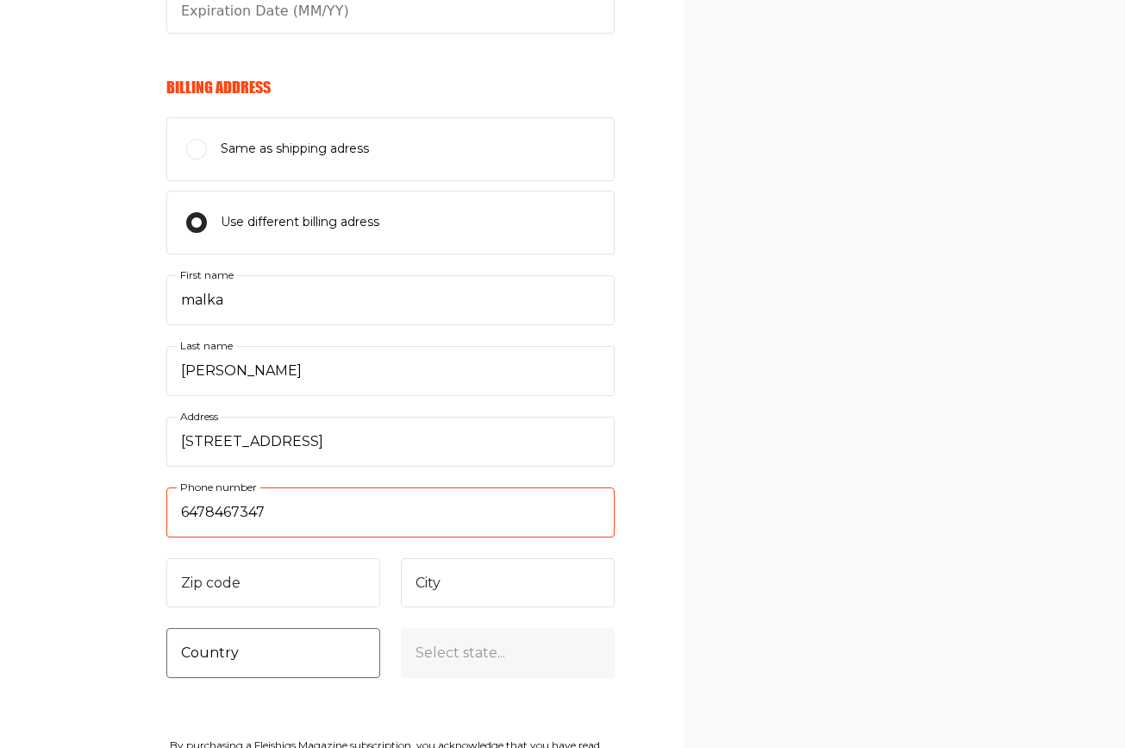
type input "6478467347"
select select "CA"
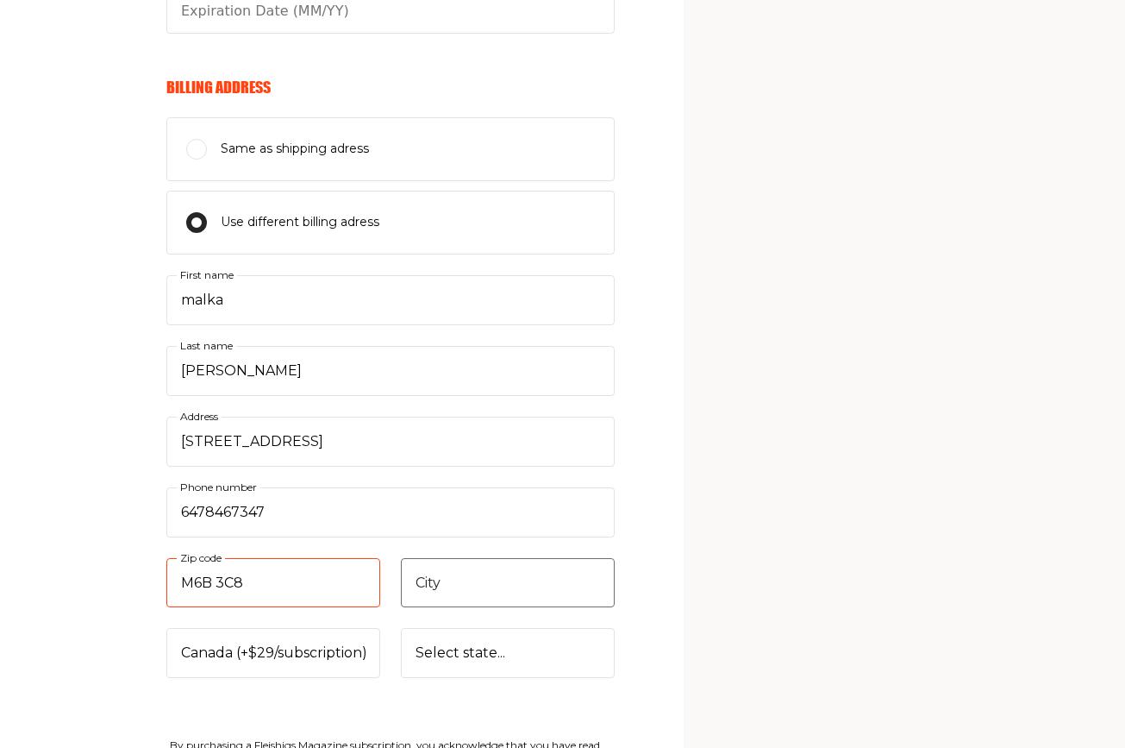
type input "M6B 3C8"
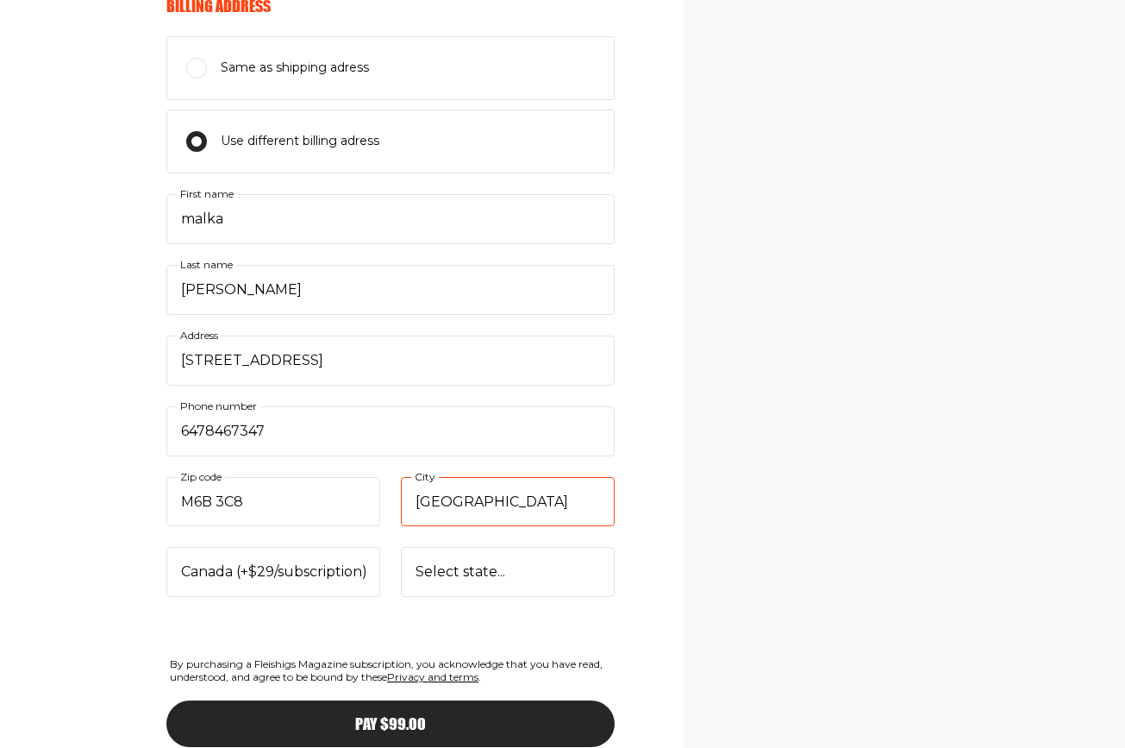
scroll to position [1571, 0]
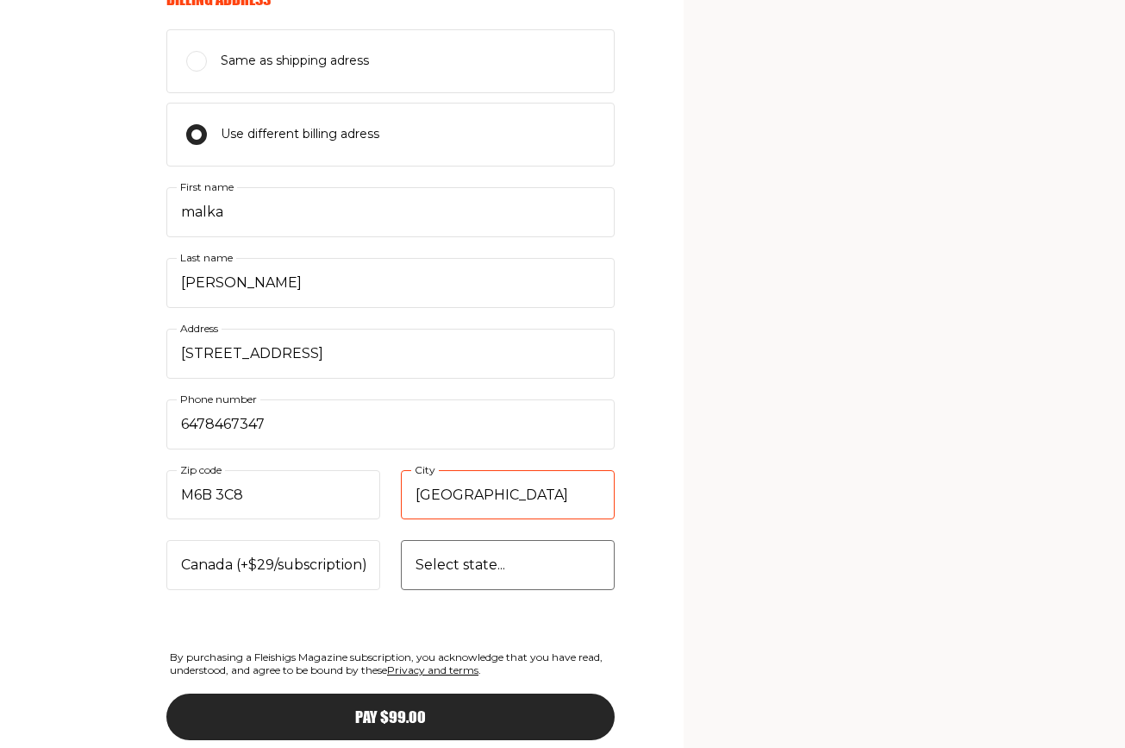
type input "Toronto"
select select "Ontario"
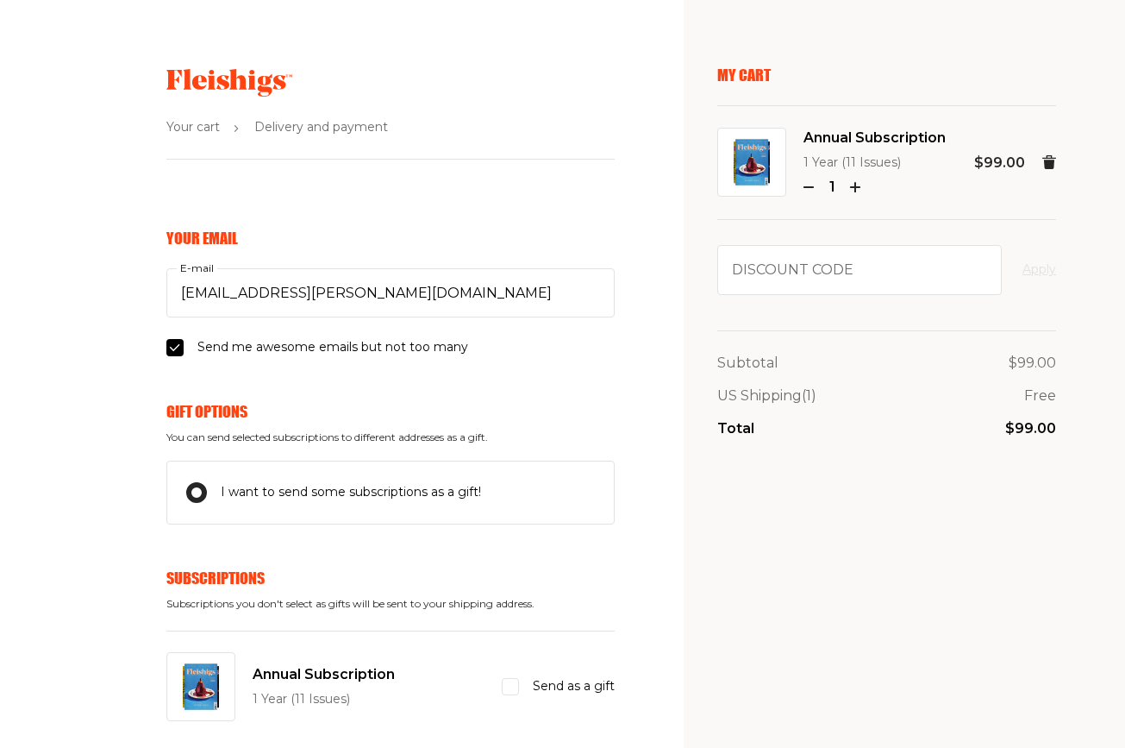
scroll to position [0, 0]
click at [202, 486] on input "I want to send some subscriptions as a gift!" at bounding box center [196, 492] width 21 height 21
checkbox input "false"
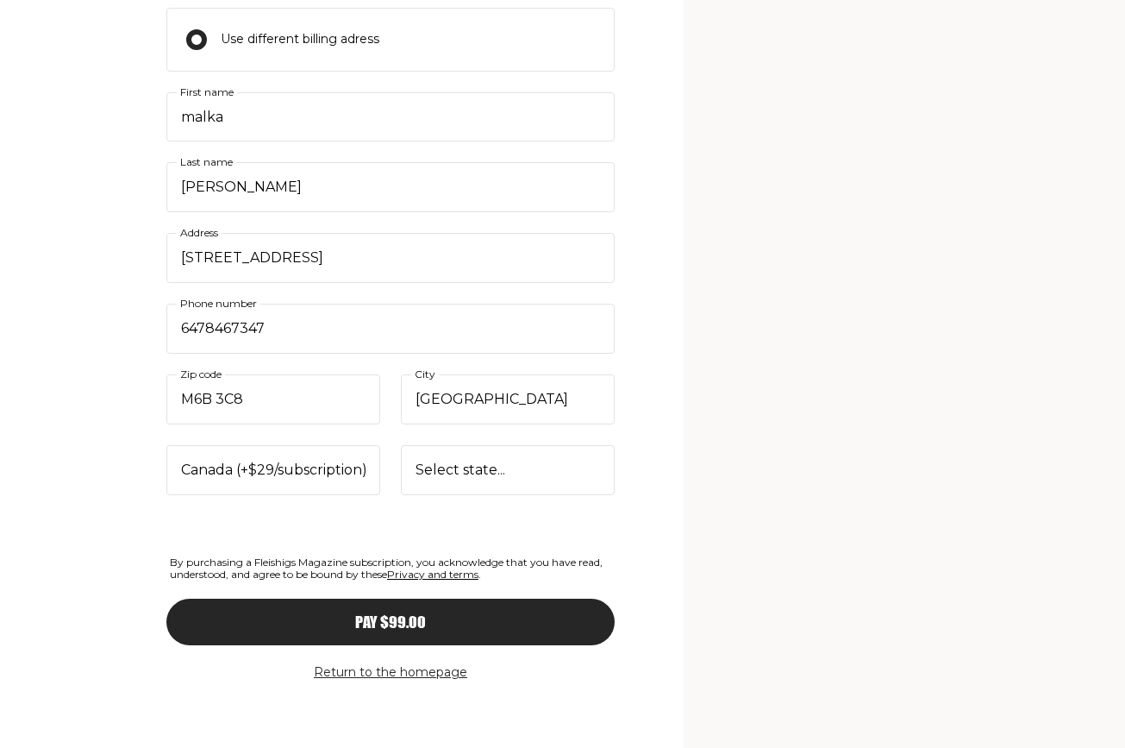
scroll to position [1404, 0]
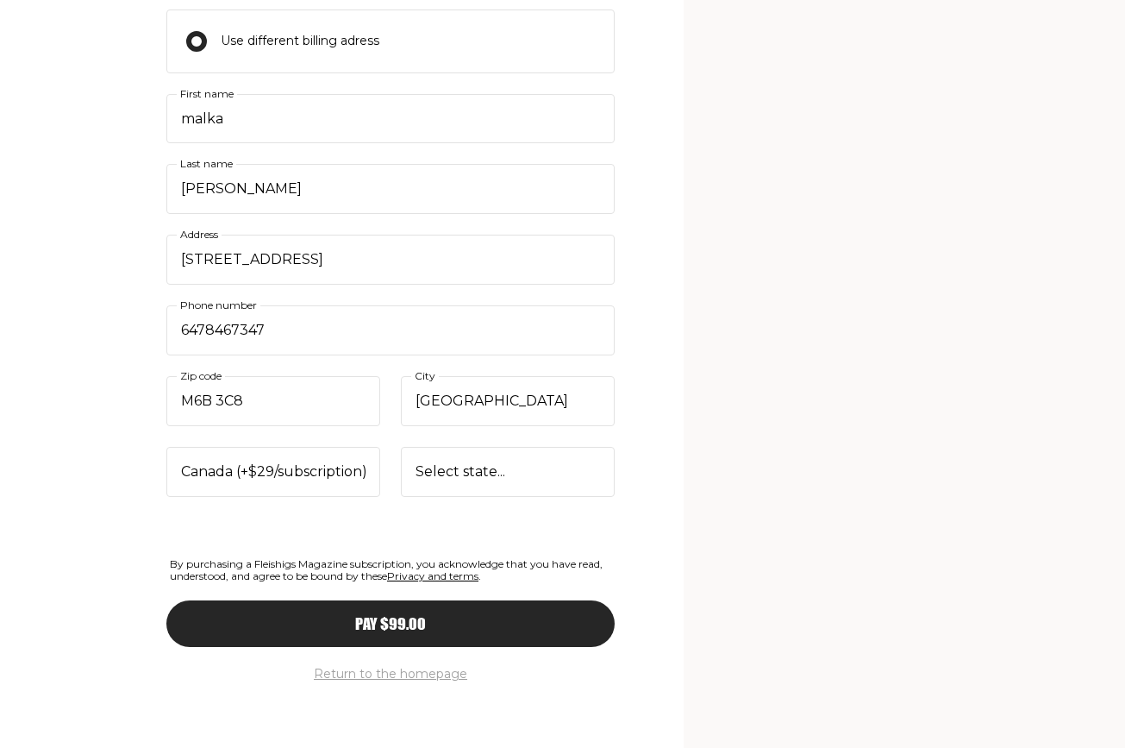
click at [374, 667] on button "Return to the homepage" at bounding box center [390, 674] width 153 height 21
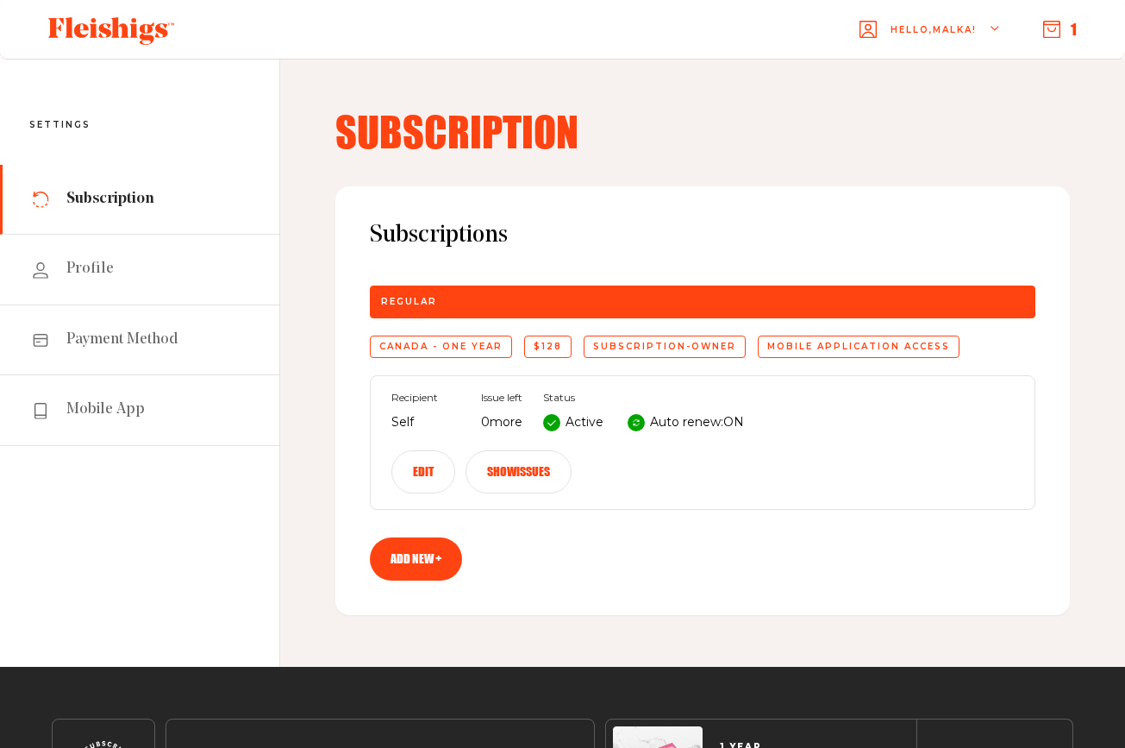
click at [419, 478] on button "Edit" at bounding box center [423, 471] width 64 height 43
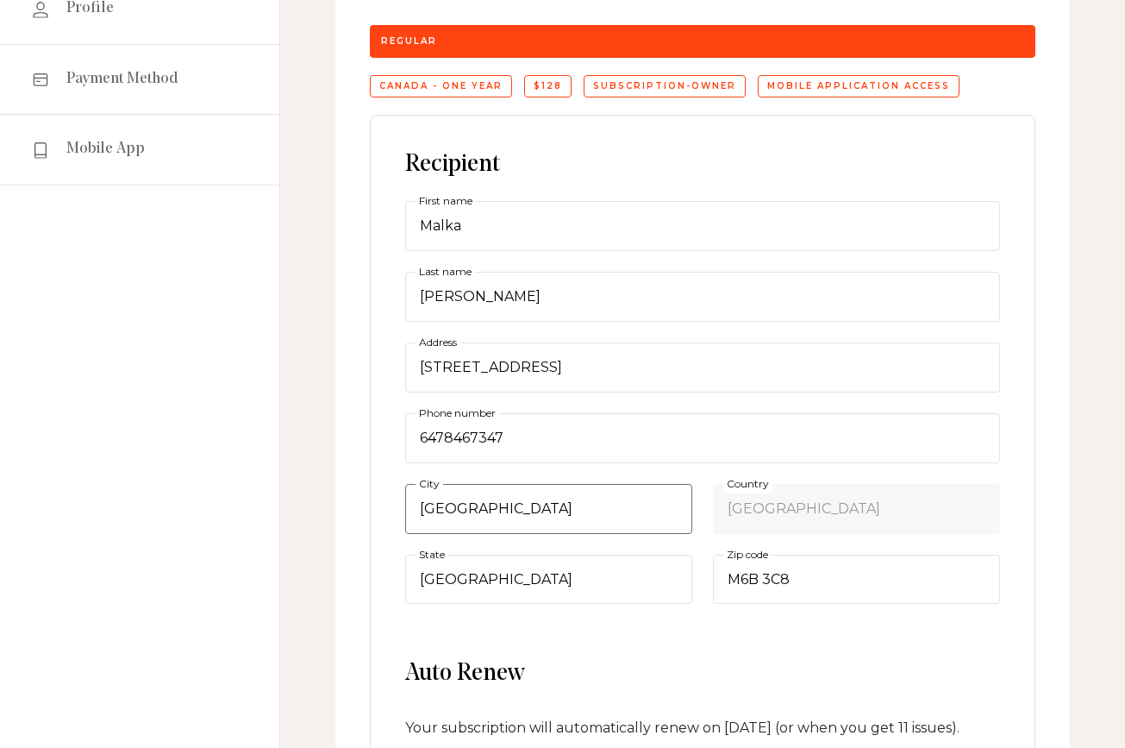
scroll to position [253, 0]
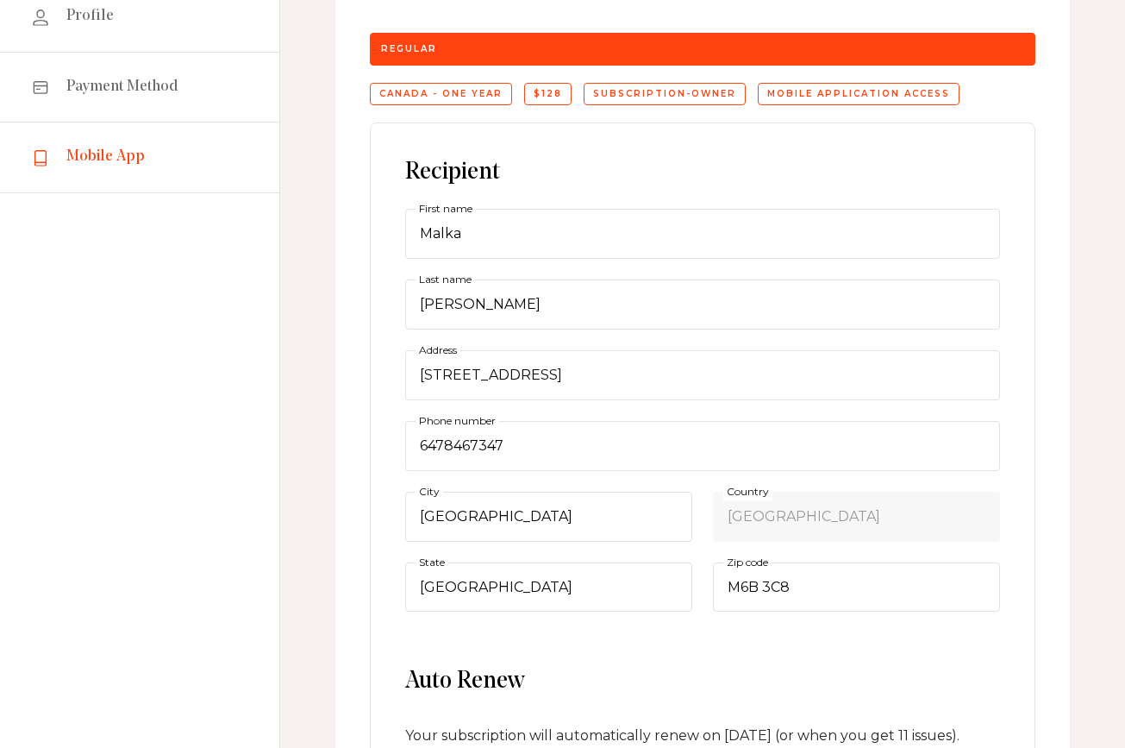
click at [90, 160] on span "Mobile App" at bounding box center [105, 157] width 78 height 21
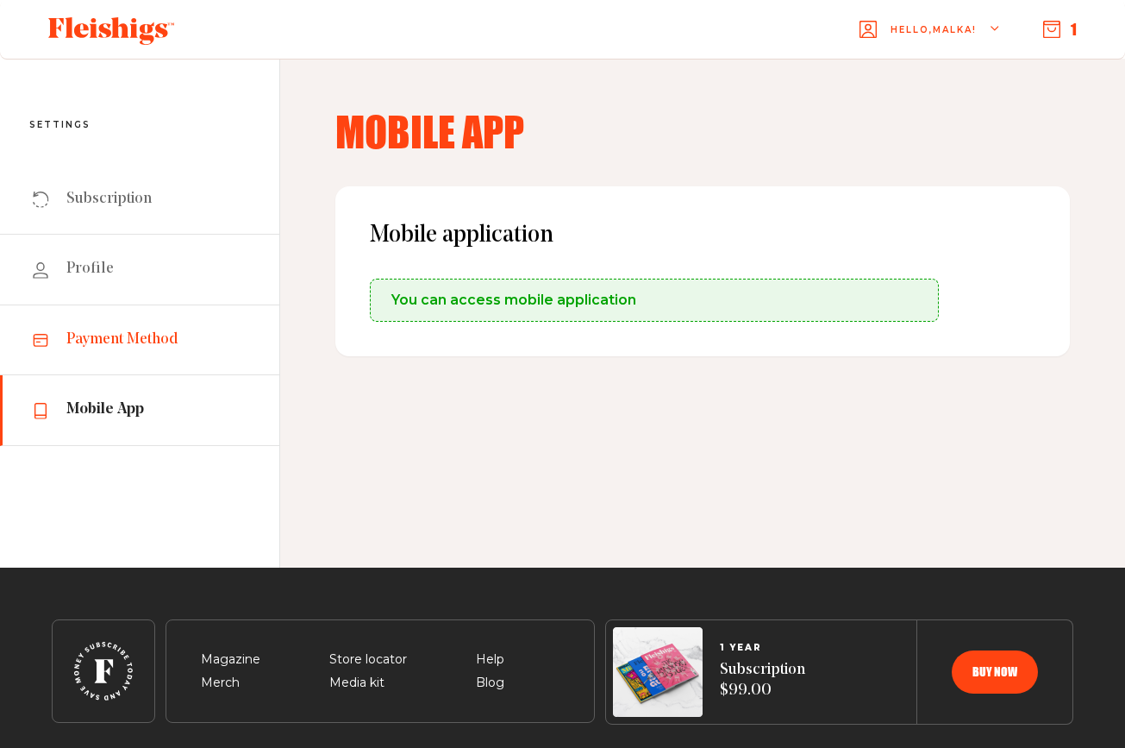
click at [107, 342] on span "Payment Method" at bounding box center [122, 339] width 112 height 21
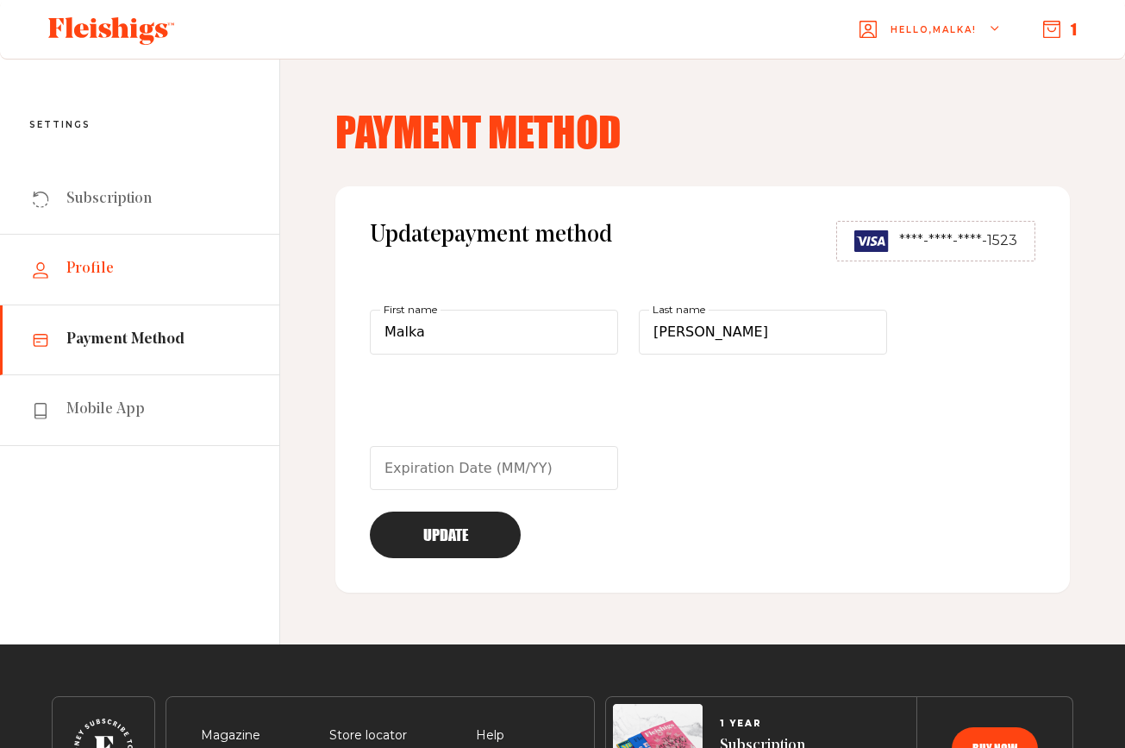
click at [105, 272] on span "Profile" at bounding box center [89, 269] width 47 height 21
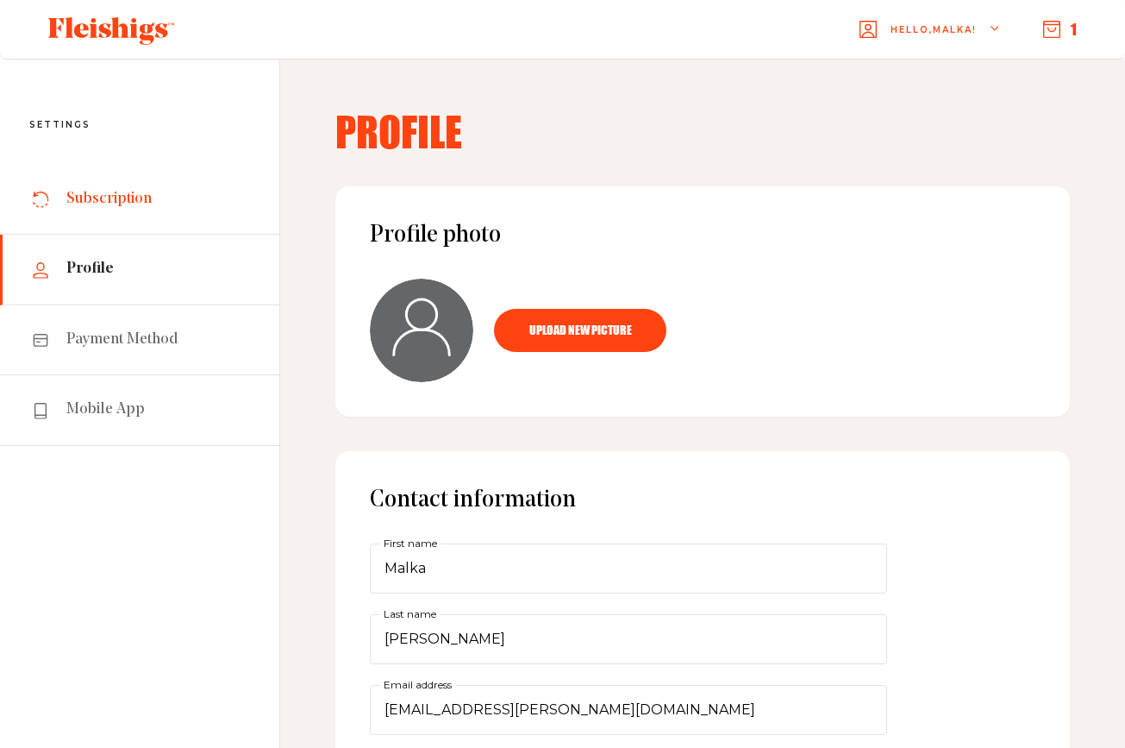
click at [116, 198] on span "Subscription" at bounding box center [108, 199] width 85 height 21
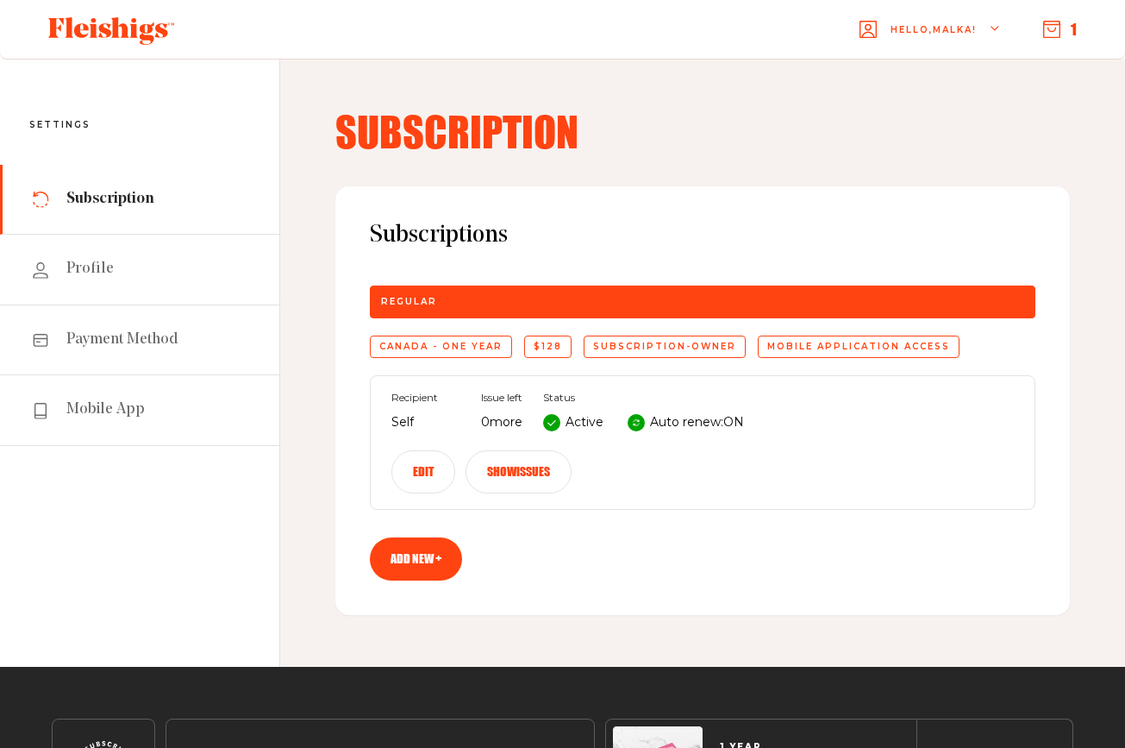
click at [515, 471] on button "Show issues" at bounding box center [519, 471] width 106 height 43
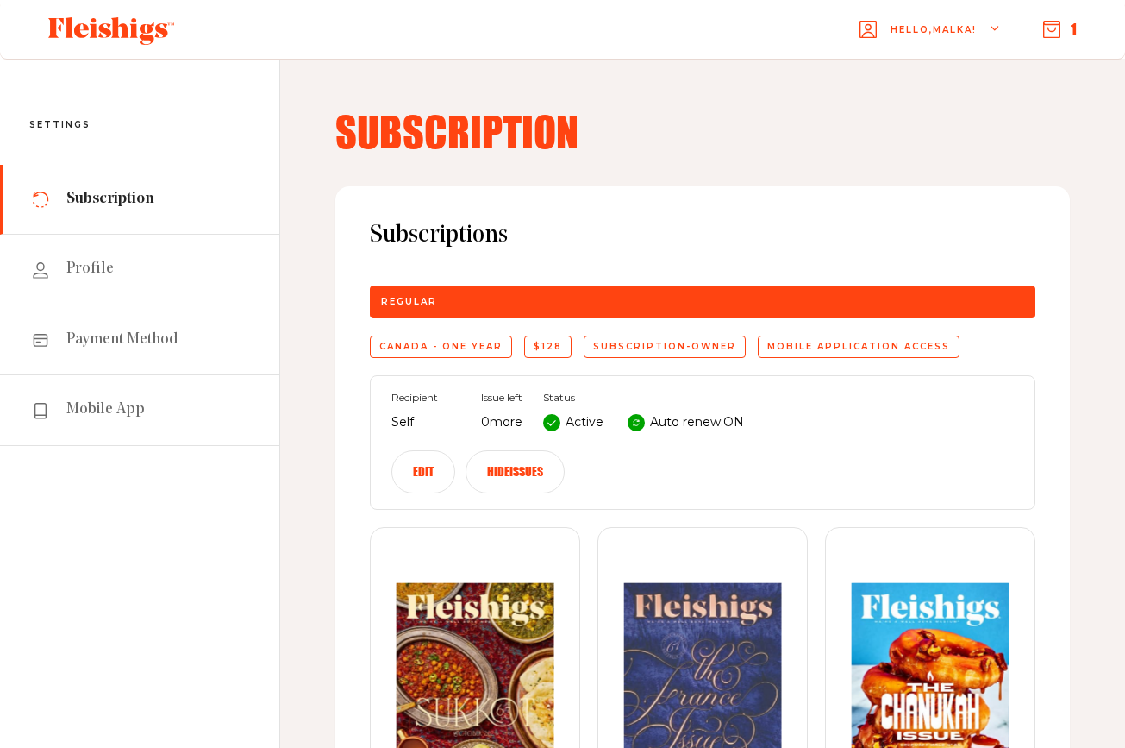
click at [1056, 34] on icon "button" at bounding box center [1051, 29] width 17 height 17
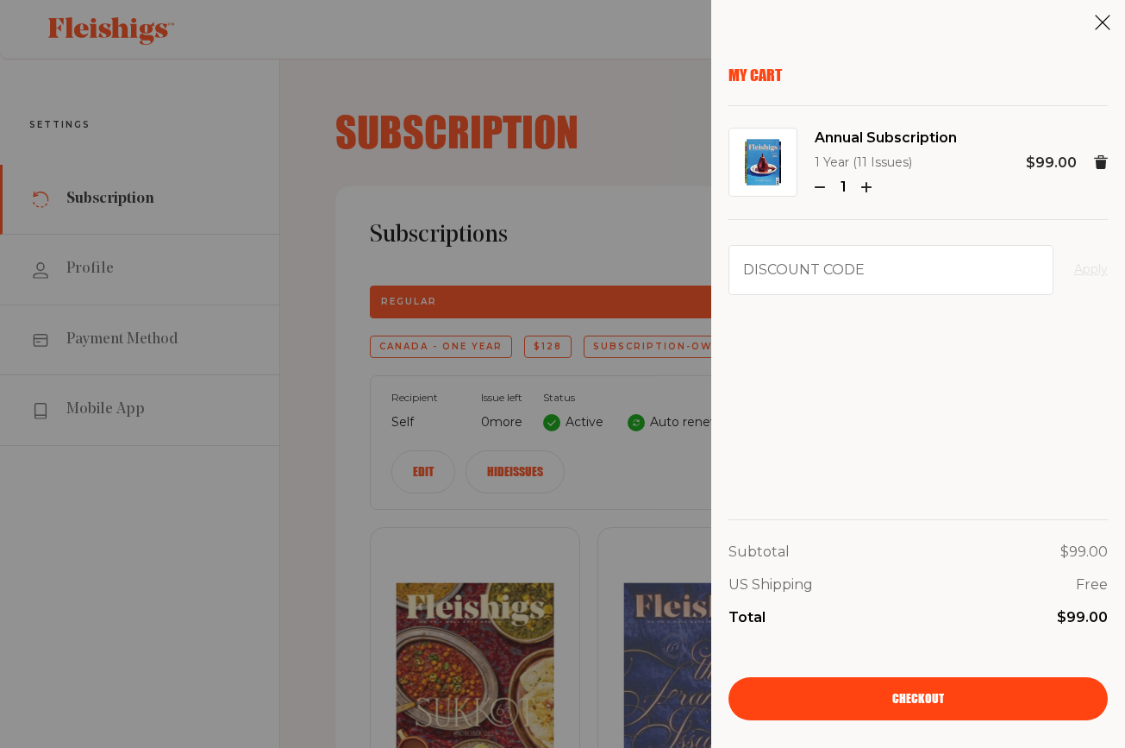
click at [819, 187] on icon "button" at bounding box center [820, 187] width 10 height 10
click at [823, 184] on icon "button" at bounding box center [820, 187] width 10 height 10
click at [1102, 162] on use at bounding box center [1101, 162] width 14 height 14
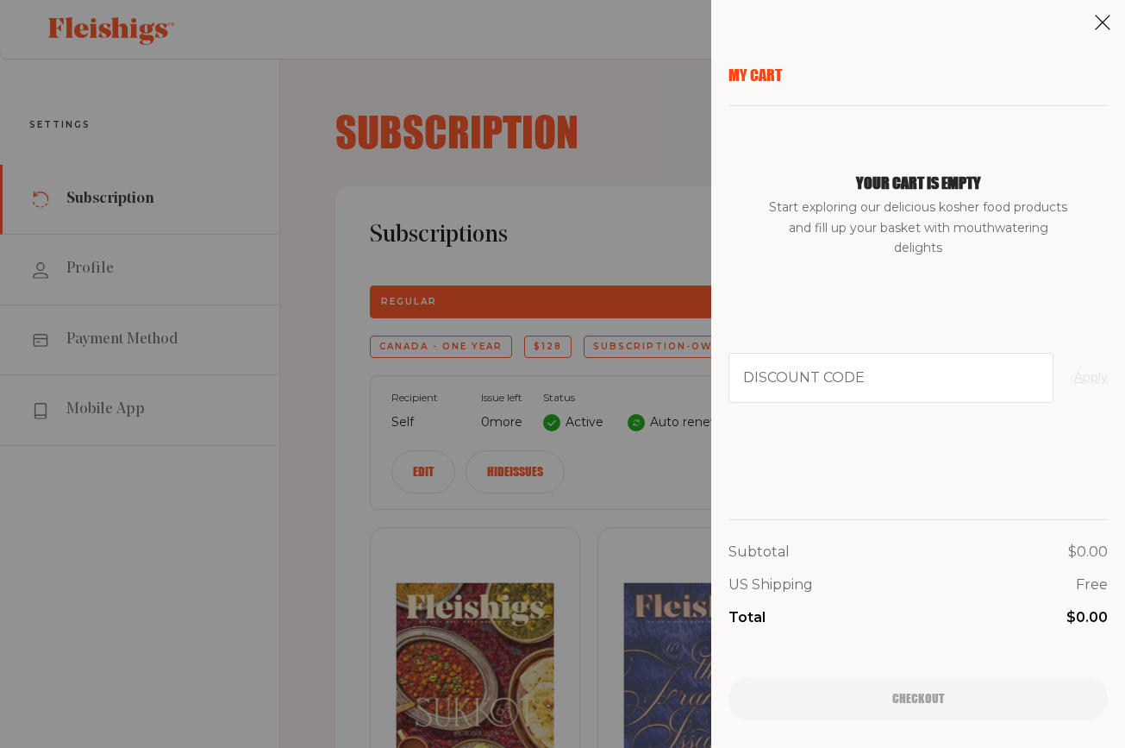
click at [1102, 25] on icon at bounding box center [1102, 22] width 17 height 17
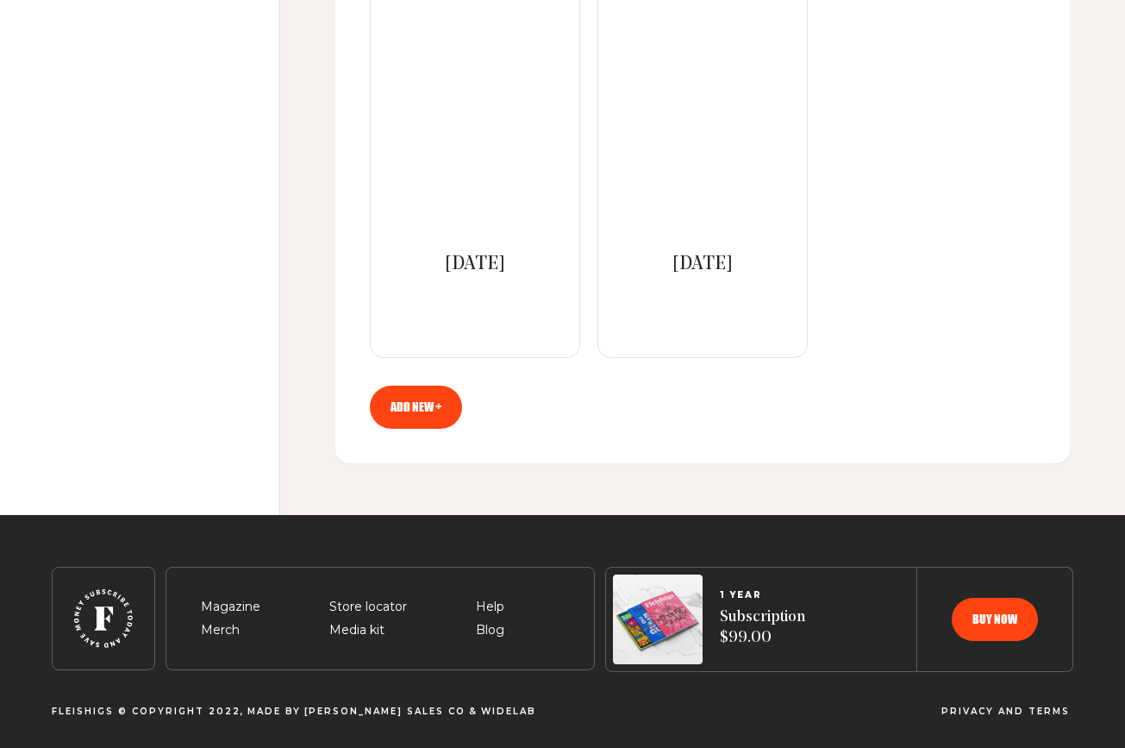
scroll to position [1827, 0]
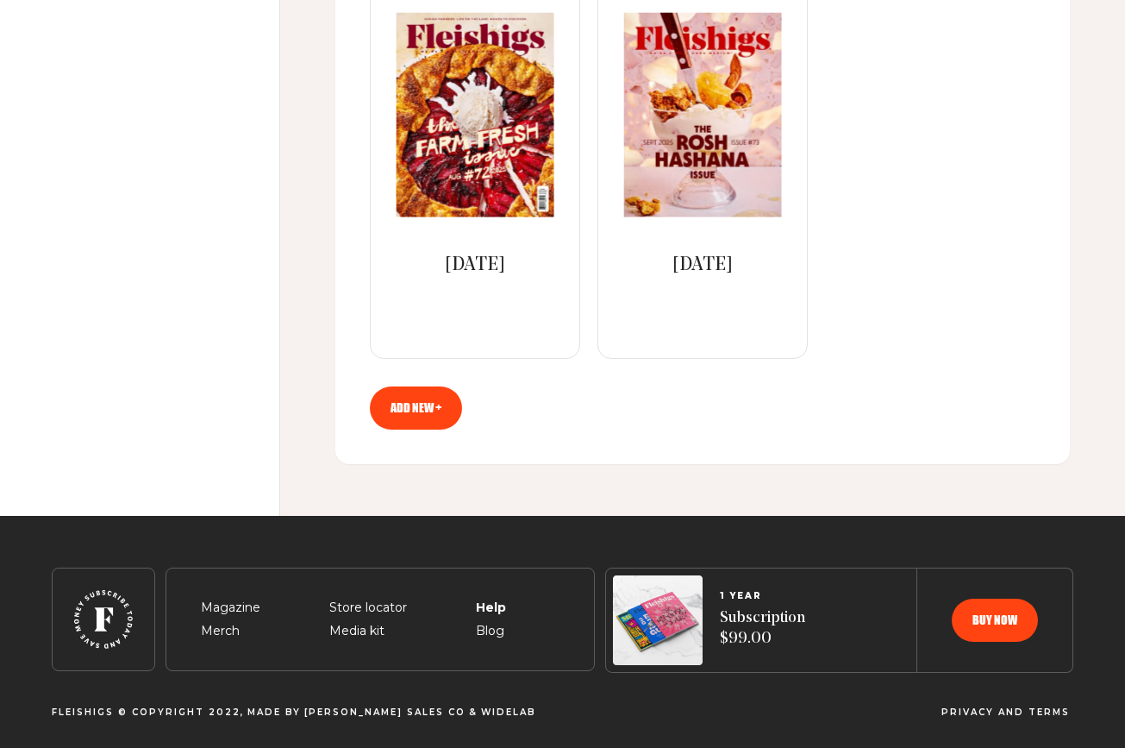
click at [485, 597] on span "Help" at bounding box center [490, 587] width 28 height 21
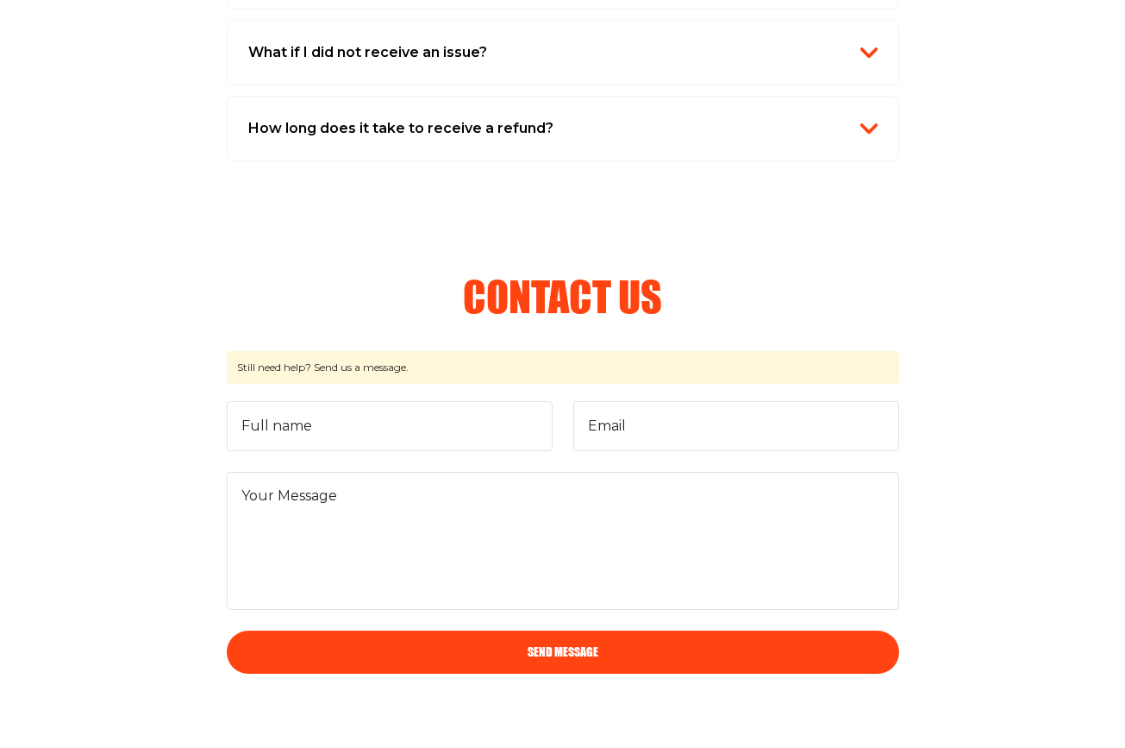
scroll to position [2016, 0]
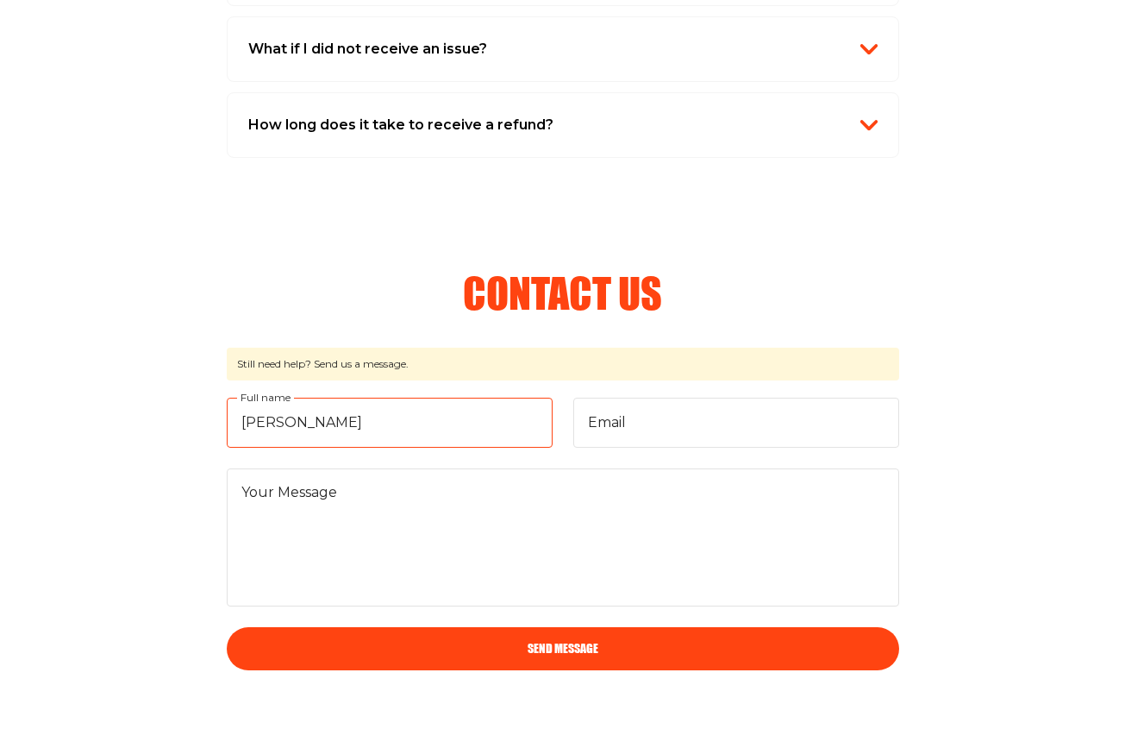
type input "malka jakubovic"
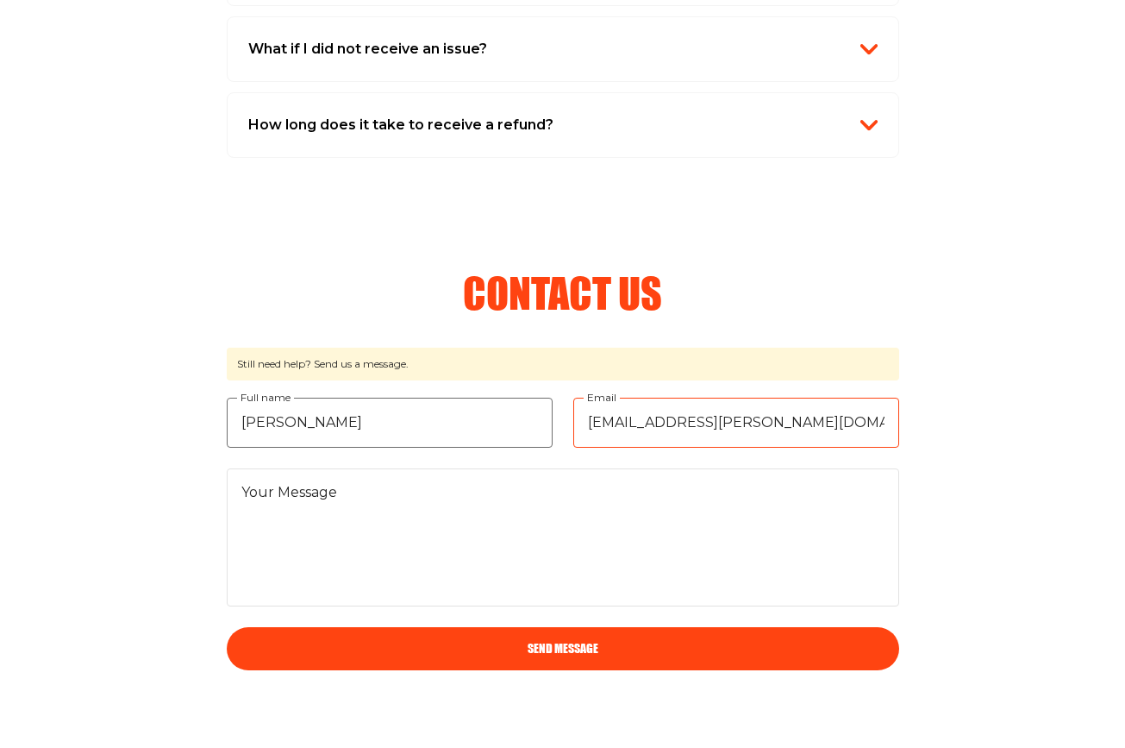
type input "[EMAIL_ADDRESS][PERSON_NAME][DOMAIN_NAME]"
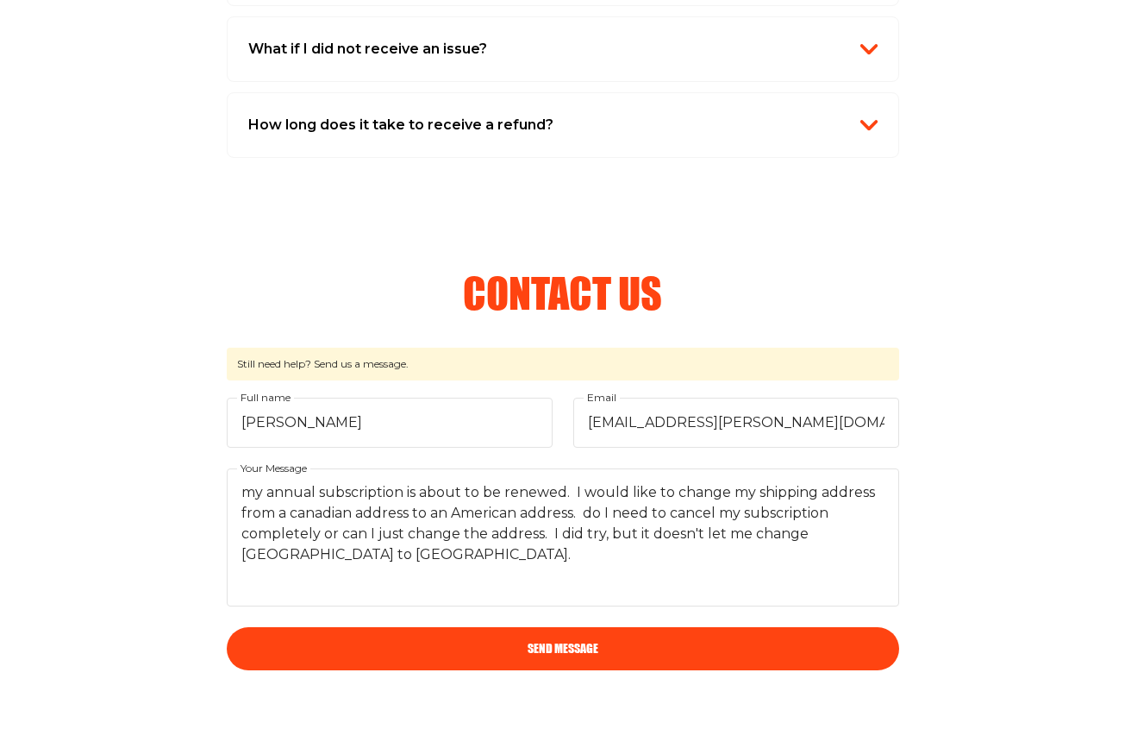
click at [508, 646] on button "Send Message" at bounding box center [563, 648] width 673 height 43
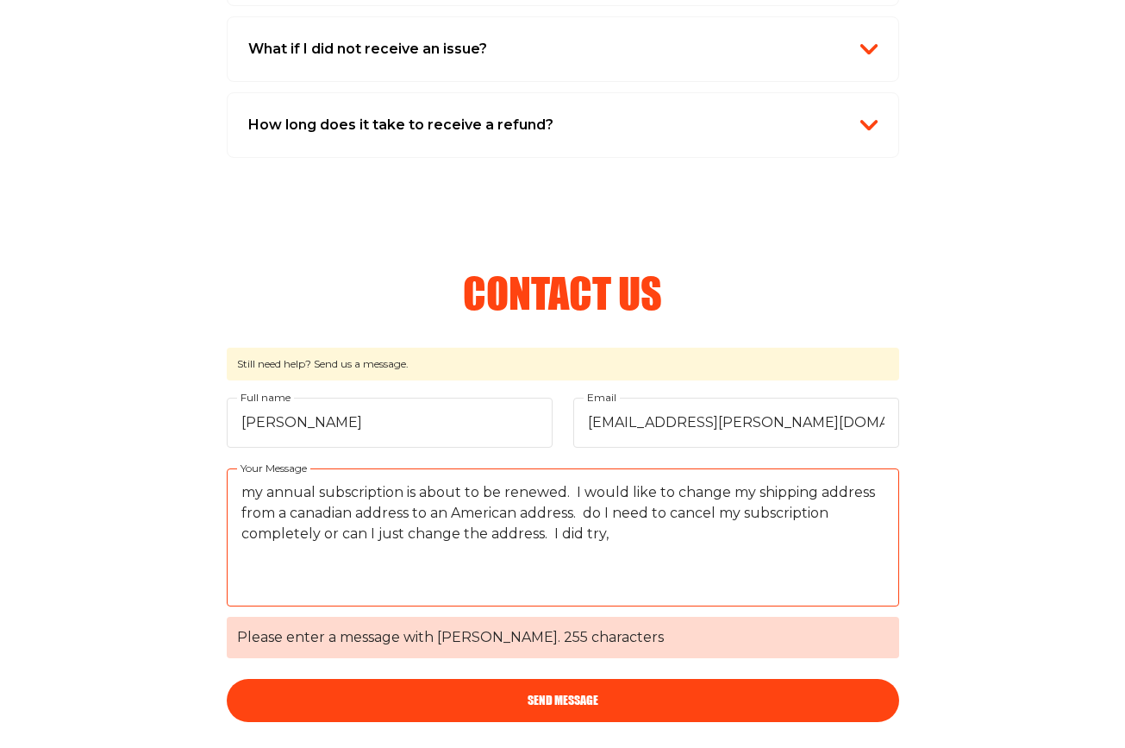
type textarea "my annual subscription is about to be renewed. I would like to change my shippi…"
click at [509, 695] on button "Send Message" at bounding box center [563, 700] width 673 height 43
